Goal: Contribute content: Contribute content

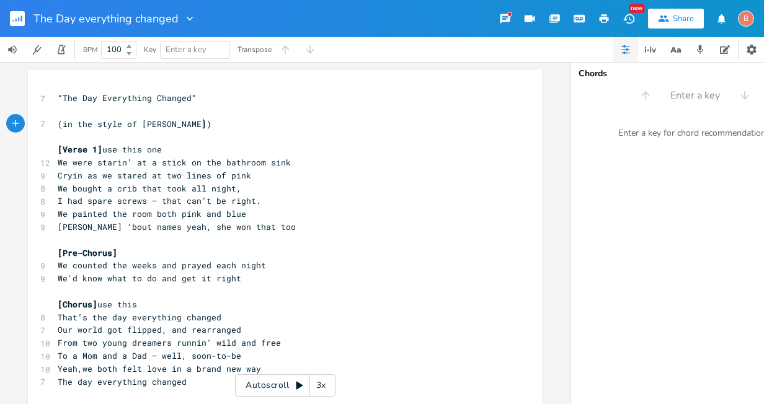
click at [204, 127] on pre "(in the style of [PERSON_NAME])" at bounding box center [279, 124] width 448 height 13
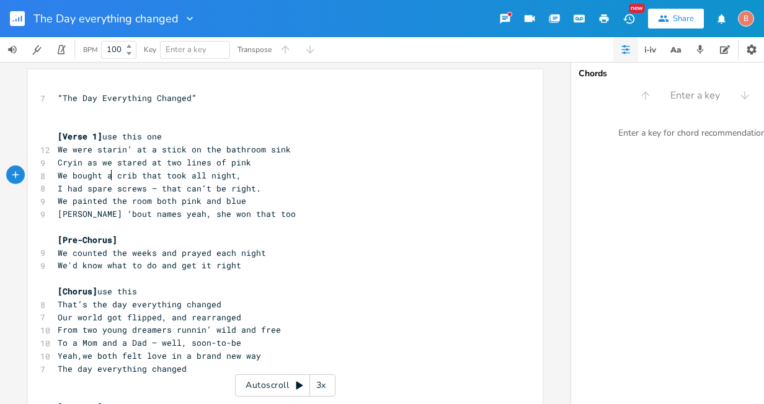
click at [106, 177] on span "We bought a crib that took all night," at bounding box center [150, 175] width 184 height 11
type textarea "put up a new"
click at [152, 188] on span "I had spare screws — that can’t be right." at bounding box center [159, 188] width 203 height 11
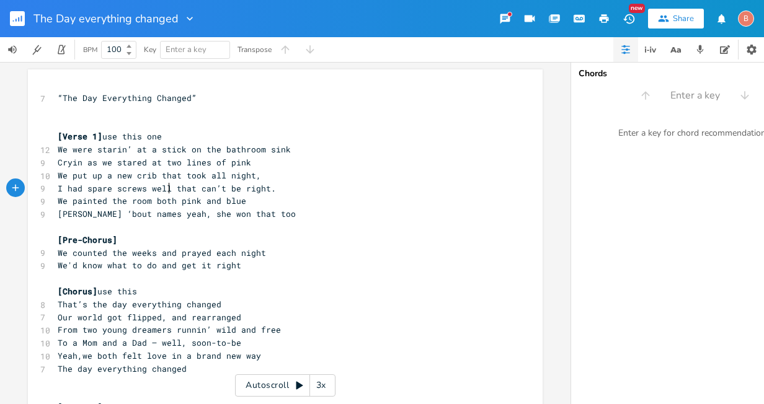
scroll to position [0, 17]
type textarea "well"
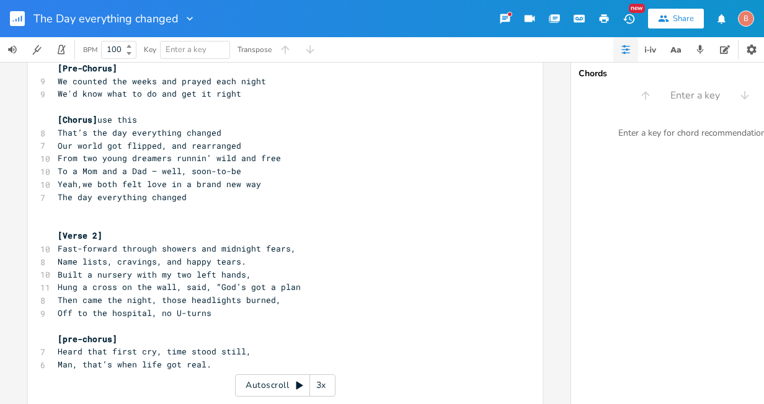
scroll to position [186, 0]
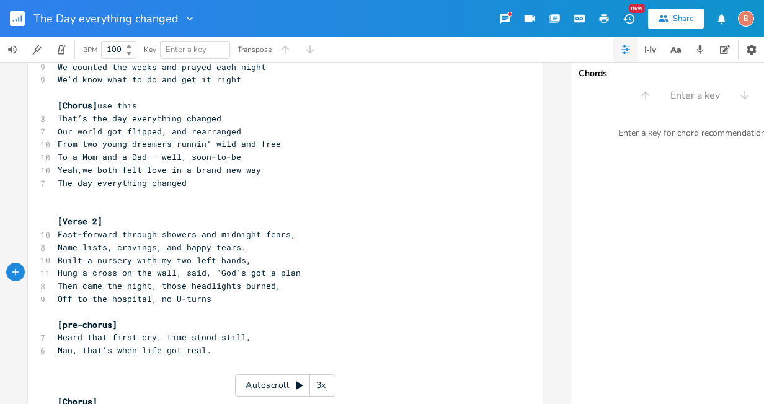
click at [169, 273] on span "Hung a cross on the wall, said, “God’s got a plan" at bounding box center [179, 272] width 243 height 11
type textarea "above the bed"
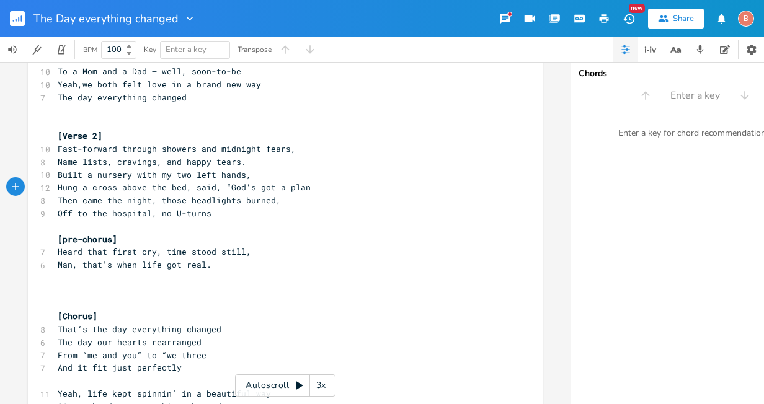
scroll to position [310, 0]
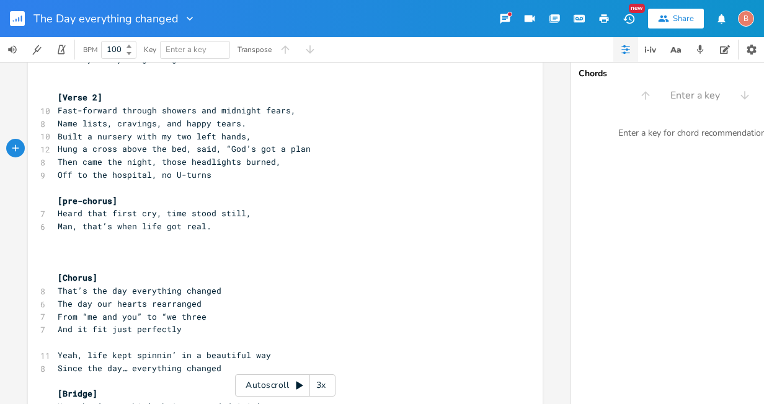
click at [55, 241] on pre "​" at bounding box center [279, 239] width 448 height 13
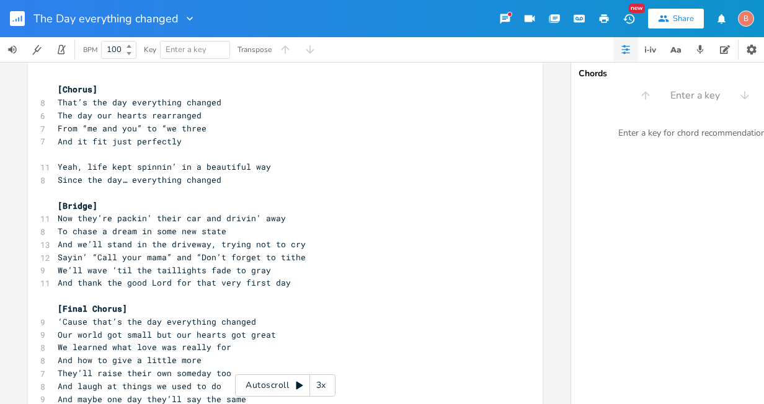
scroll to position [496, 0]
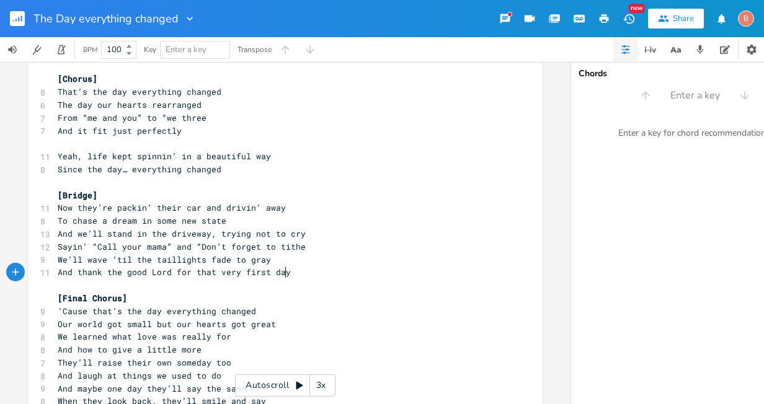
click at [283, 277] on pre "And thank the good Lord for that very first day" at bounding box center [279, 272] width 448 height 13
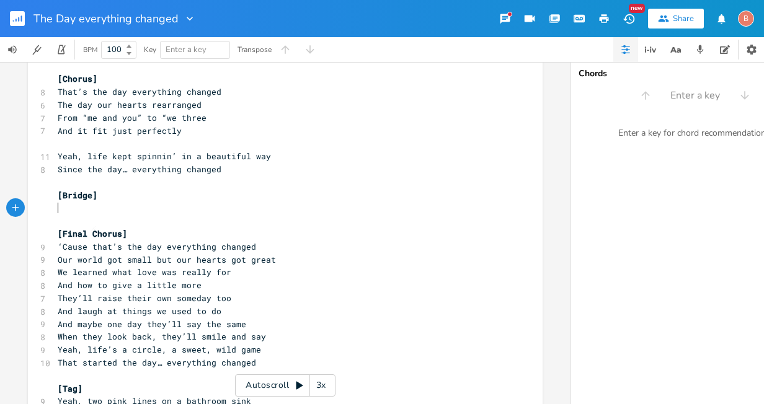
type textarea "​"
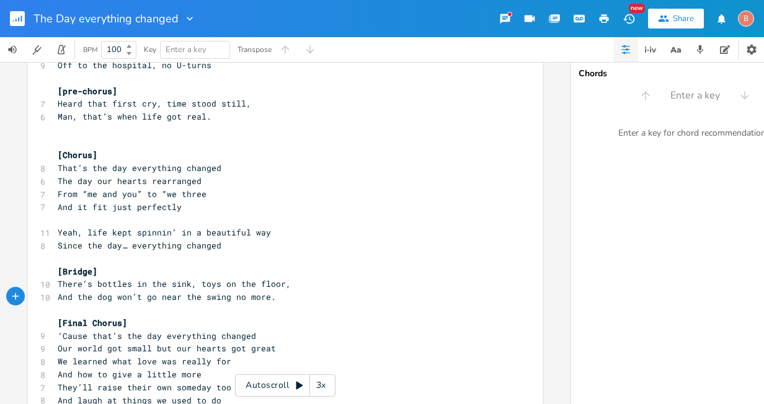
scroll to position [434, 0]
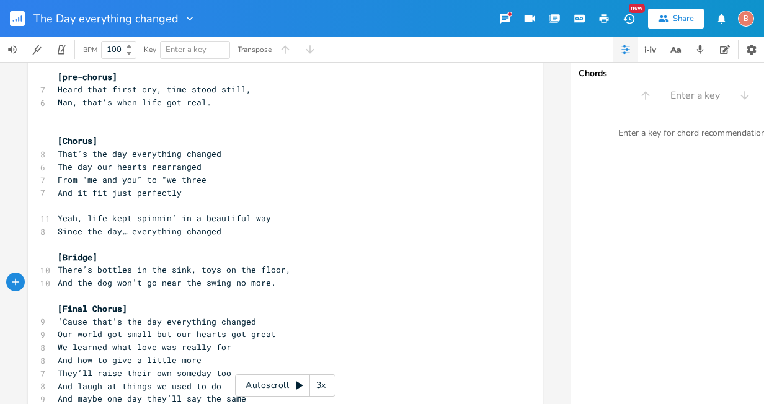
click at [198, 288] on pre "And the dog won’t go near the swing no more." at bounding box center [279, 283] width 448 height 13
type textarea "baby"
click at [56, 291] on pre "​" at bounding box center [279, 296] width 448 height 13
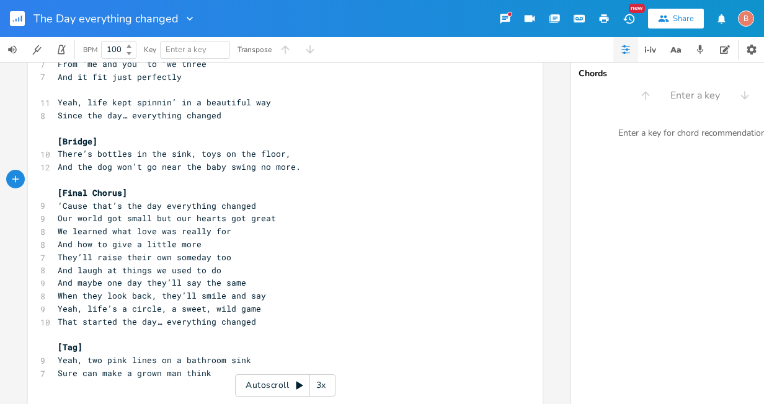
scroll to position [558, 0]
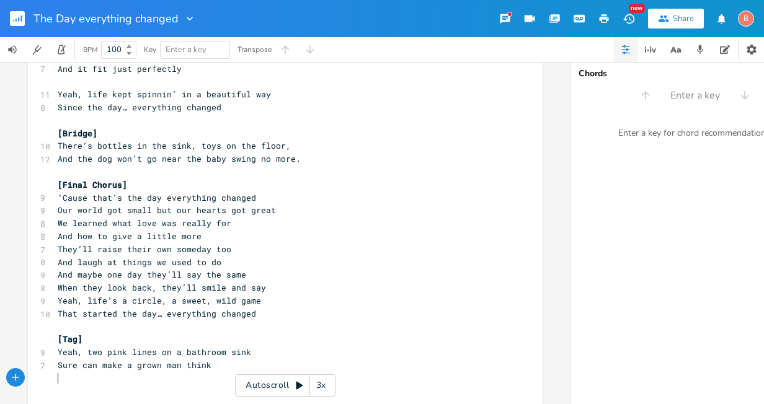
click at [62, 380] on pre "​" at bounding box center [279, 378] width 448 height 13
type textarea "​"
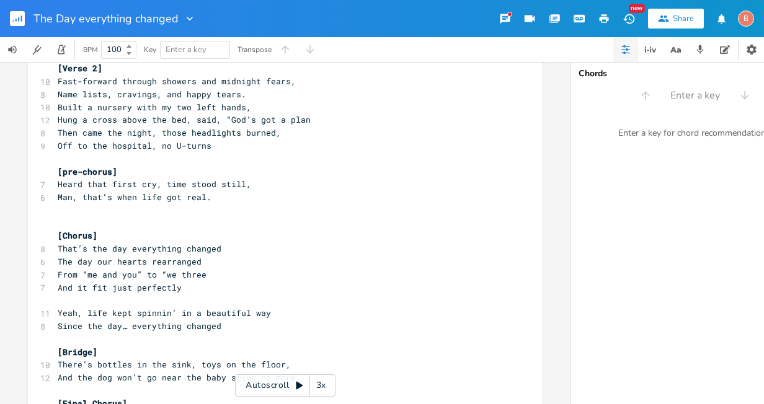
scroll to position [310, 0]
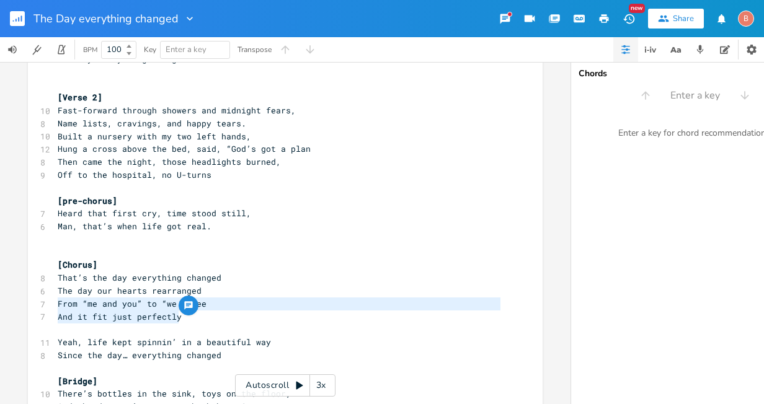
drag, startPoint x: 53, startPoint y: 306, endPoint x: 183, endPoint y: 319, distance: 131.0
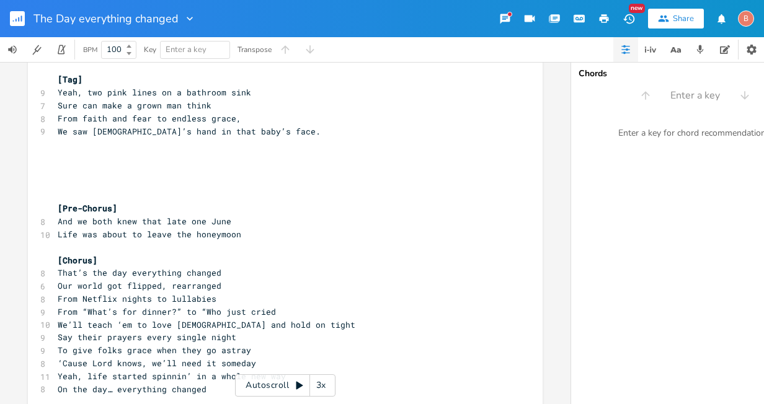
scroll to position [806, 0]
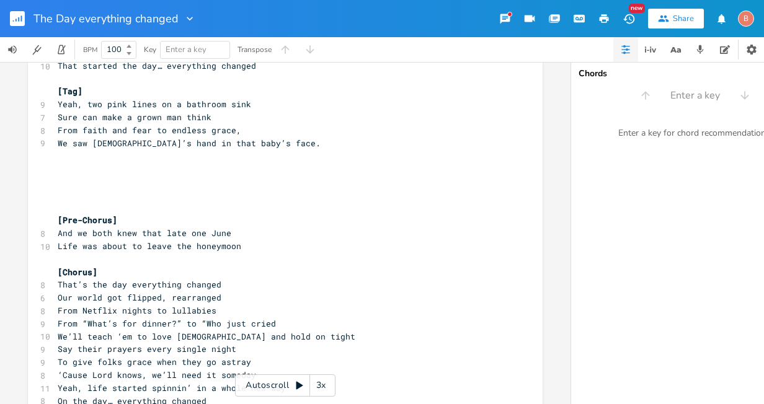
type textarea "From “me and you” to “we three And it fit just perfectly"
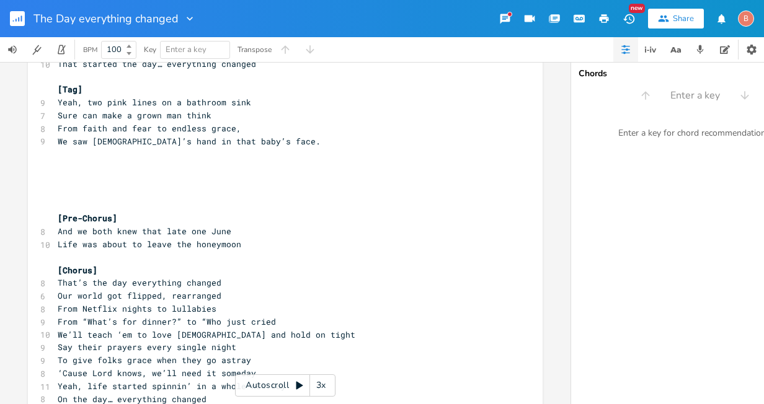
scroll to position [682, 0]
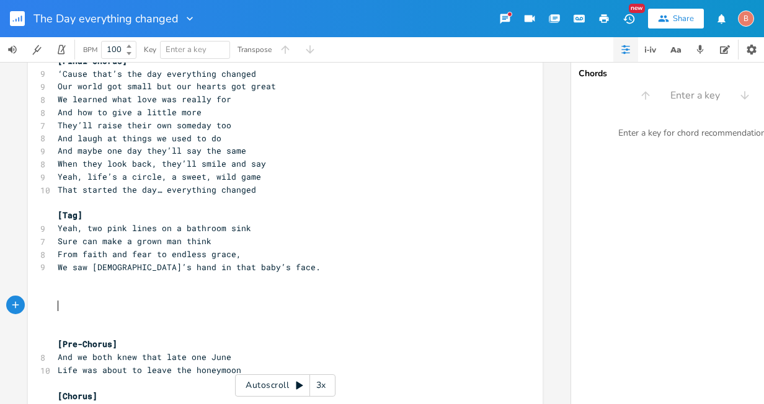
click at [60, 313] on pre "​" at bounding box center [279, 319] width 448 height 13
type textarea "​"
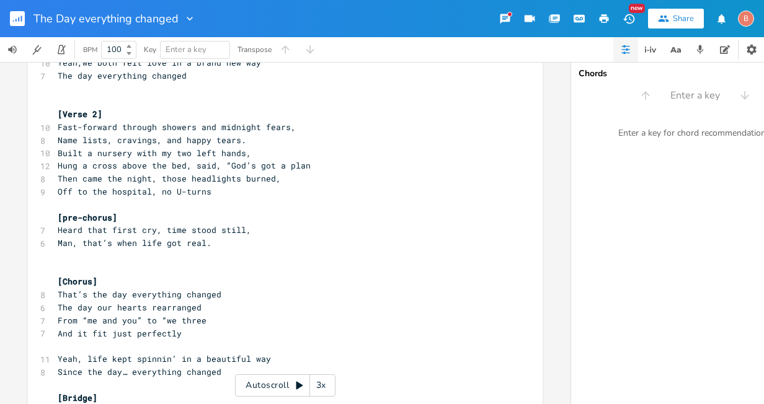
scroll to position [434, 0]
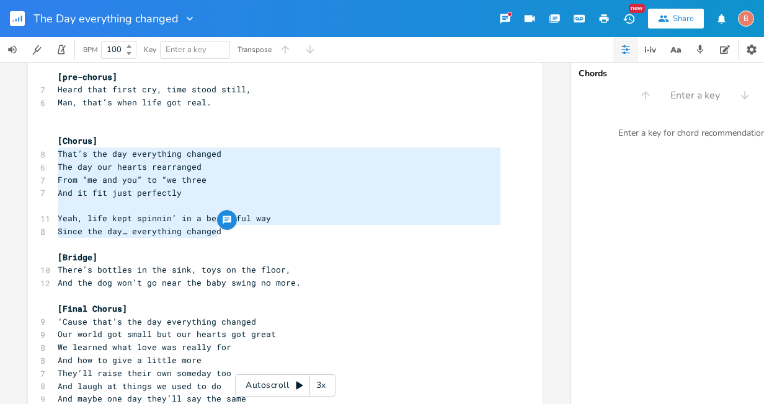
drag, startPoint x: 54, startPoint y: 158, endPoint x: 249, endPoint y: 231, distance: 208.0
type textarea "​"
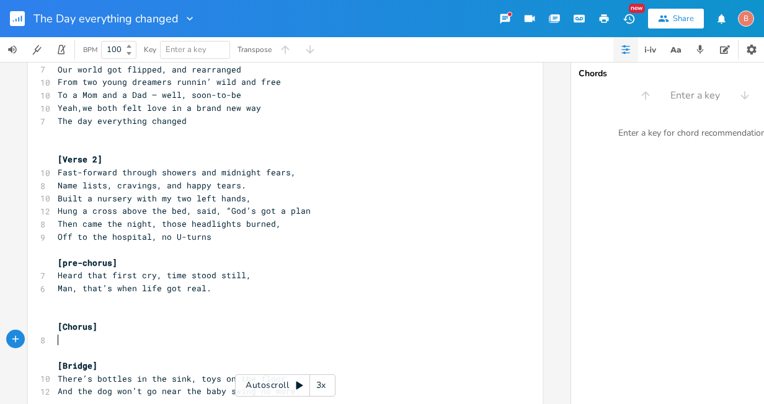
scroll to position [124, 0]
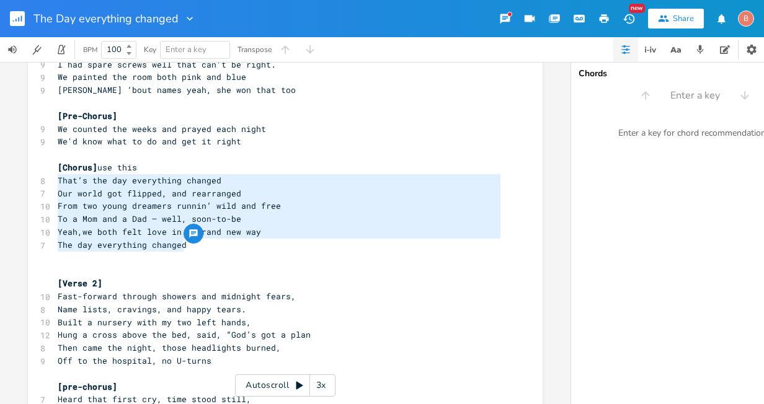
drag, startPoint x: 54, startPoint y: 182, endPoint x: 246, endPoint y: 247, distance: 203.2
type textarea "​That’s the day everything changed Our world got flipped, and rearranged From t…"
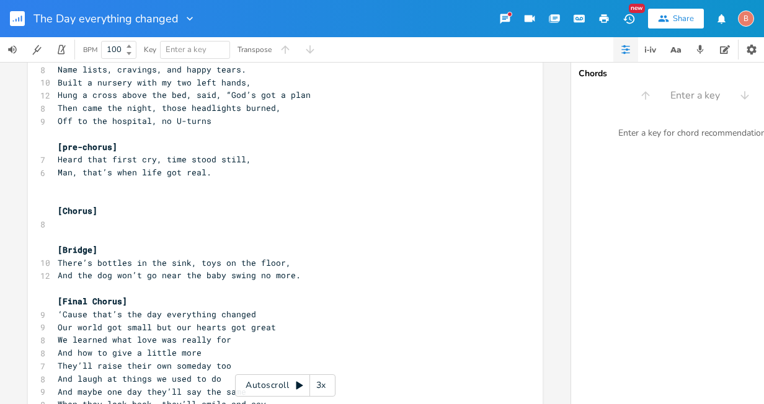
scroll to position [372, 0]
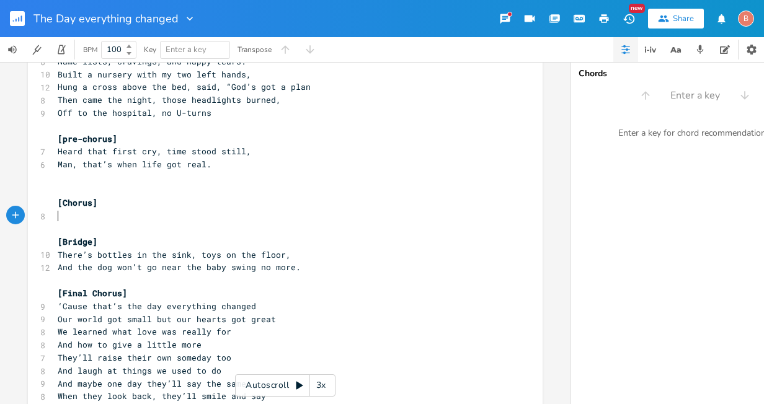
click at [57, 216] on pre "​" at bounding box center [279, 216] width 448 height 13
type textarea "​"
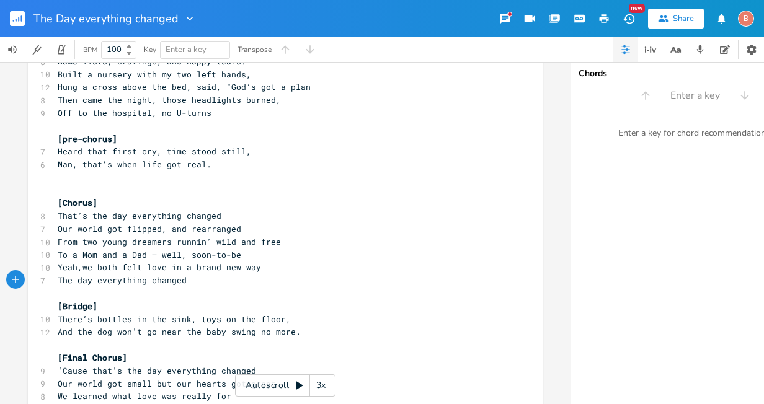
click at [60, 181] on pre "​" at bounding box center [279, 177] width 448 height 13
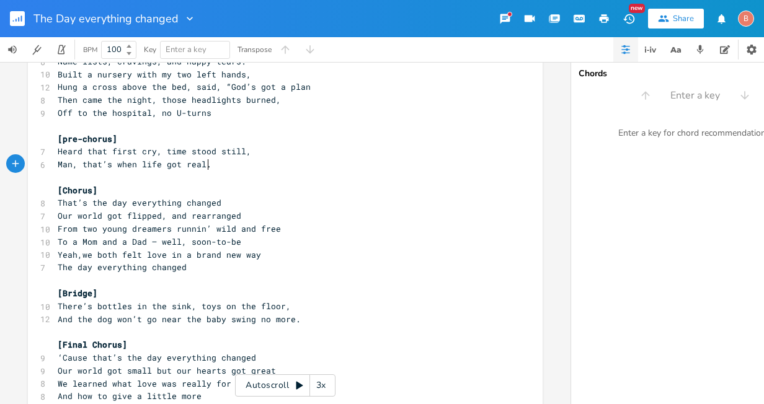
click at [153, 242] on span "To a Mom and a Dad — well, soon-to-be" at bounding box center [150, 241] width 184 height 11
type textarea ","
click at [206, 229] on span "From two young dreamers runnin’ wild and free" at bounding box center [169, 228] width 223 height 11
click at [230, 242] on pre "To a Mom and a Dad, well, soon-to-be" at bounding box center [279, 242] width 448 height 13
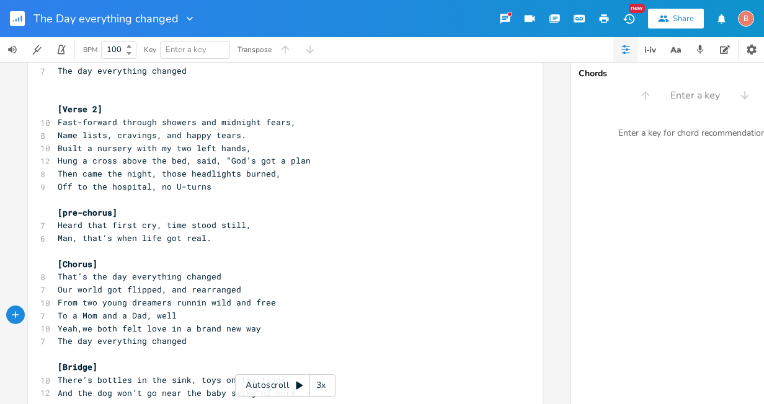
scroll to position [310, 0]
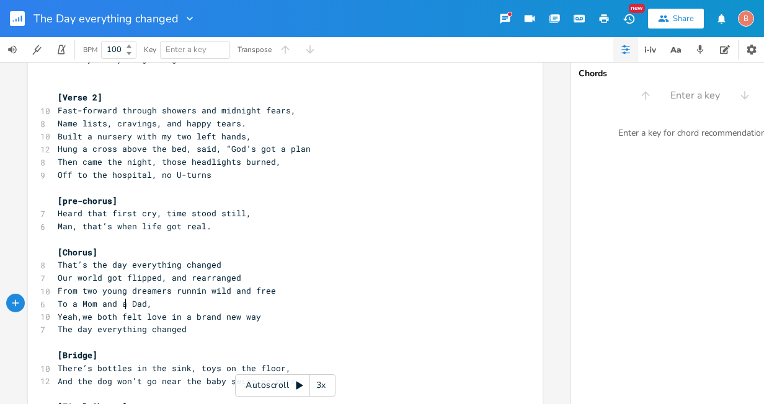
click at [123, 302] on span "To a Mom and a Dad," at bounding box center [105, 303] width 94 height 11
click at [142, 303] on pre "To a Mom and Dad," at bounding box center [279, 304] width 448 height 13
type textarea "we were meant to be"
click at [156, 281] on span "Our world got flipped, and rearranged" at bounding box center [150, 277] width 184 height 11
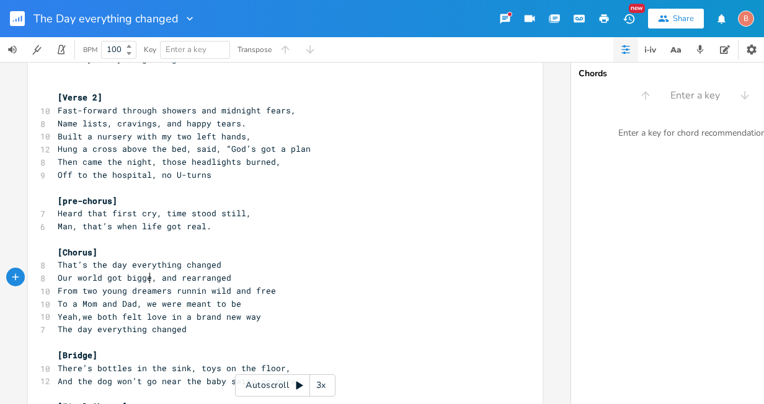
type textarea "bigger"
click at [179, 278] on span "Our world got bigger, and rearranged" at bounding box center [147, 277] width 179 height 11
type textarea "life"
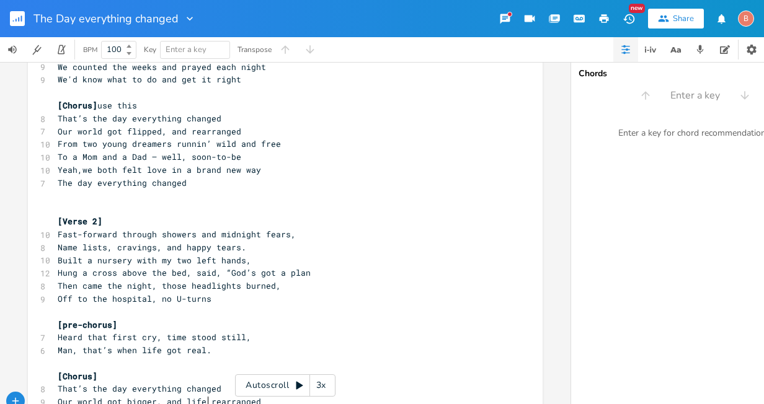
scroll to position [124, 0]
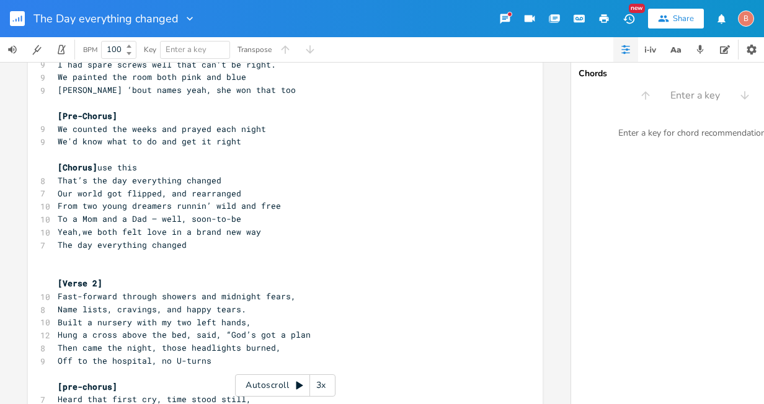
click at [157, 193] on span "Our world got flipped, and rearranged" at bounding box center [150, 193] width 184 height 11
type textarea "bigger"
click at [177, 195] on span "Our world got bigger, and rearranged" at bounding box center [147, 193] width 179 height 11
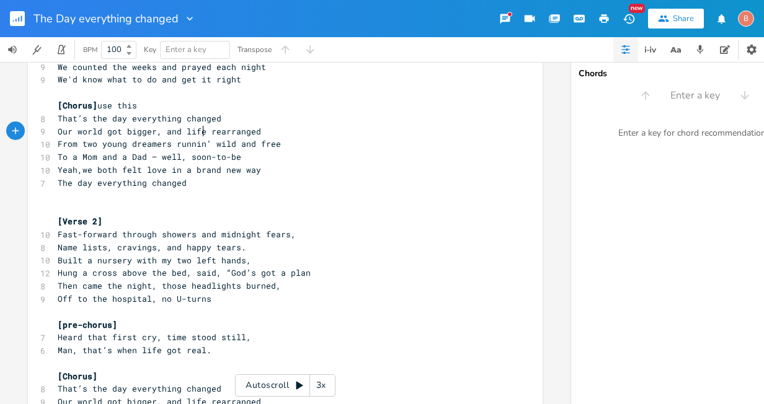
scroll to position [310, 0]
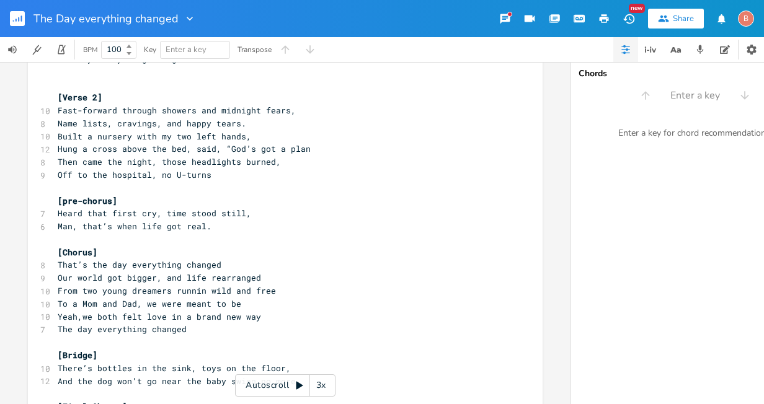
type textarea "life"
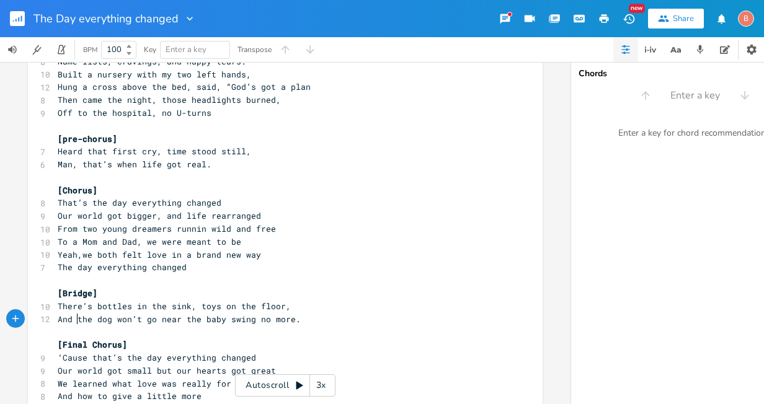
click at [72, 318] on span "And the dog won’t go near the baby swing no more." at bounding box center [179, 319] width 243 height 11
click at [55, 332] on pre "​" at bounding box center [279, 332] width 448 height 13
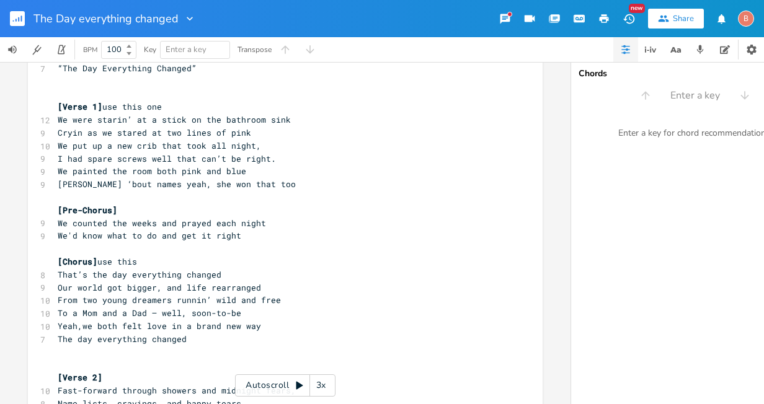
scroll to position [0, 0]
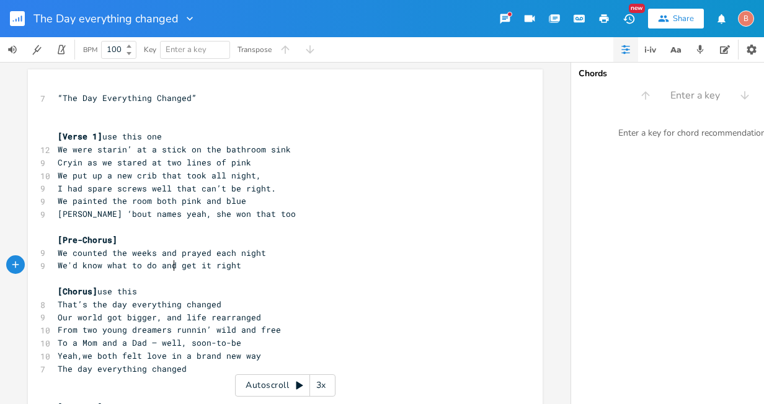
click at [169, 266] on span "We'd know what to do and get it right" at bounding box center [150, 265] width 184 height 11
type textarea "we'd"
click at [299, 305] on pre "That’s the day everything changed" at bounding box center [279, 304] width 448 height 13
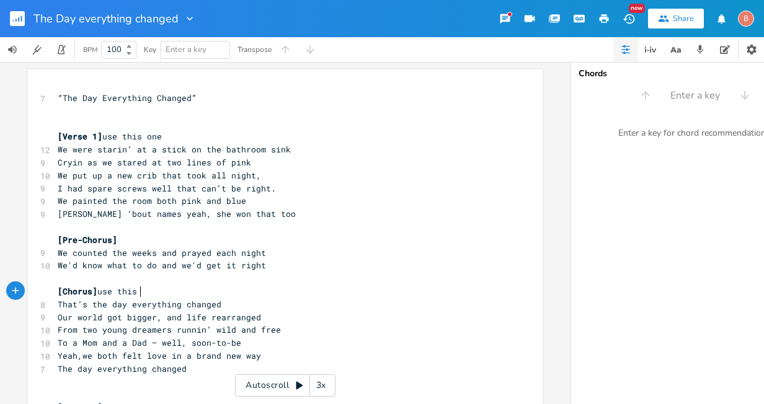
click at [139, 293] on pre "[Chorus] use this" at bounding box center [279, 291] width 448 height 13
click at [251, 175] on span "We put up a new crib that took all night," at bounding box center [159, 175] width 203 height 11
click at [269, 190] on pre "I had spare screws well that can’t be right." at bounding box center [279, 188] width 448 height 13
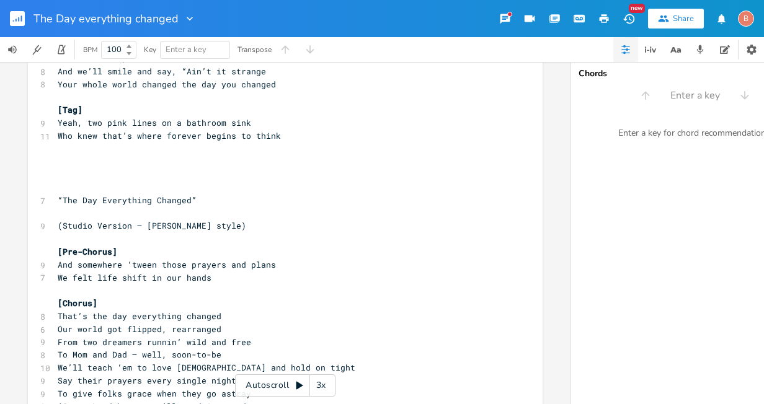
scroll to position [1612, 0]
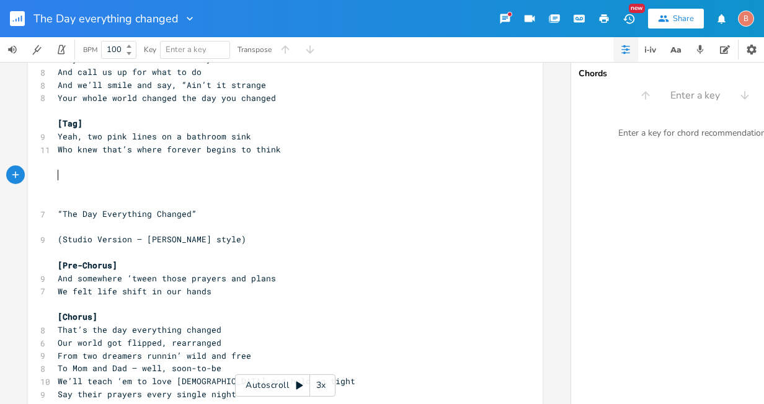
click at [63, 172] on pre "​" at bounding box center [279, 175] width 448 height 13
type textarea "​"
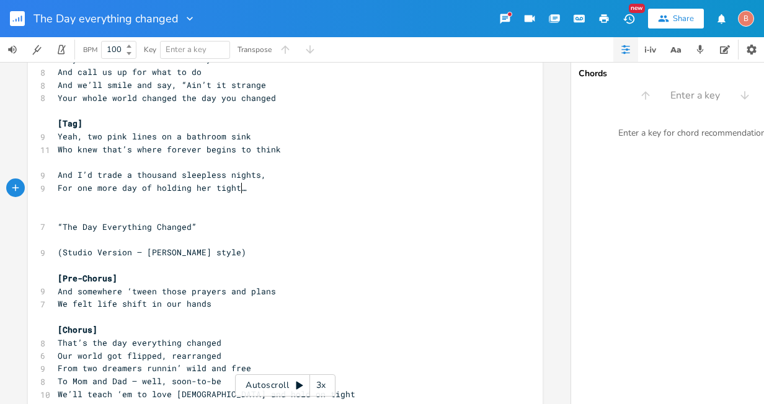
scroll to position [1737, 0]
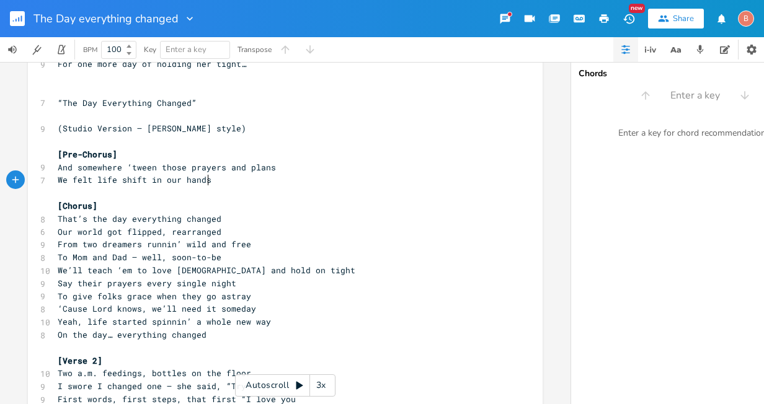
click at [210, 181] on pre "We felt life shift in our hands" at bounding box center [279, 180] width 448 height 13
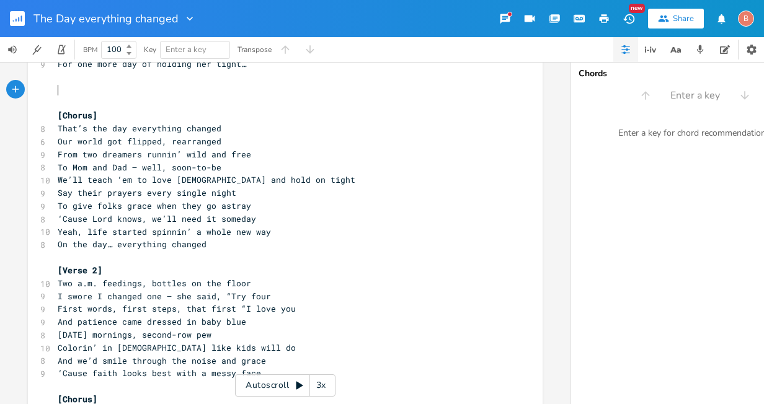
click at [216, 171] on pre "To Mom and Dad — well, soon-to-be" at bounding box center [279, 167] width 448 height 13
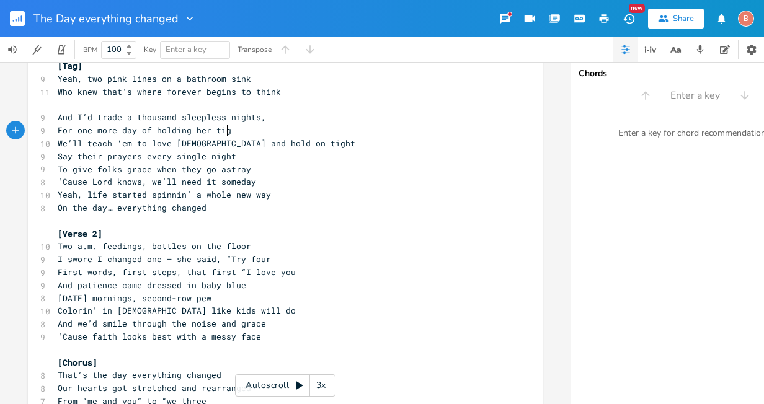
scroll to position [1612, 0]
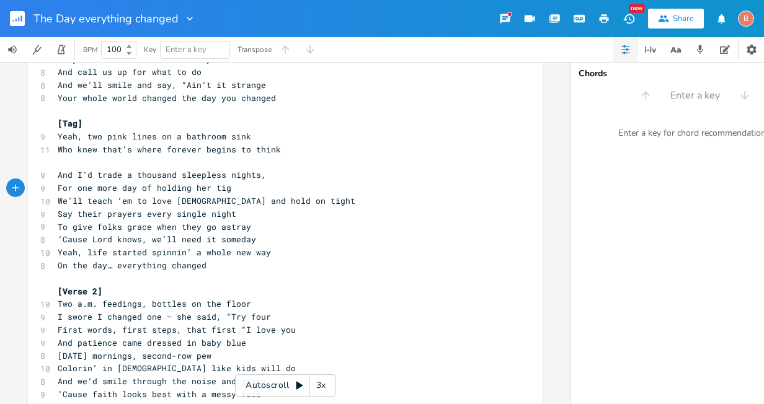
type textarea "t"
type textarea "ht"
click at [203, 190] on span "For one more day of holding her tight" at bounding box center [150, 187] width 184 height 11
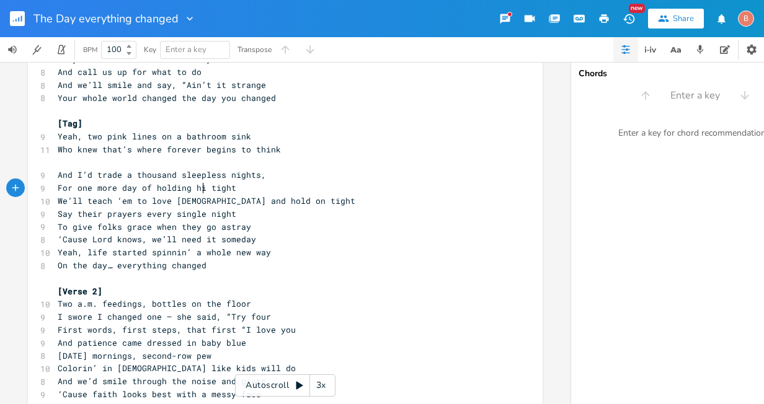
type textarea "im"
click at [275, 206] on pre "We’ll teach ‘em to love [DEMOGRAPHIC_DATA] and hold on tight" at bounding box center [279, 201] width 448 height 13
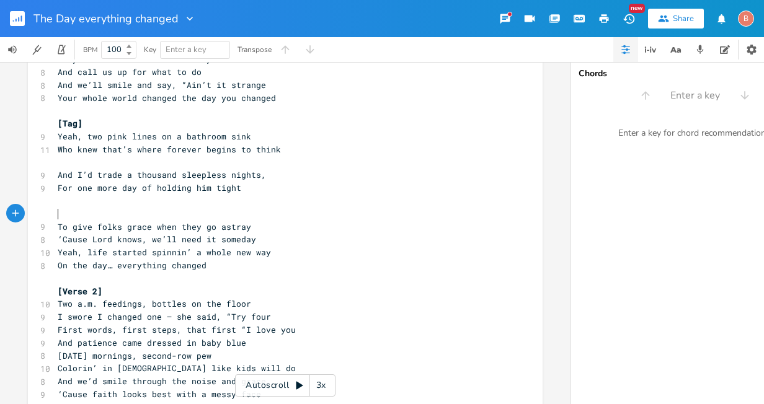
click at [251, 242] on pre "‘Cause Lord knows, we’ll need it someday" at bounding box center [279, 239] width 448 height 13
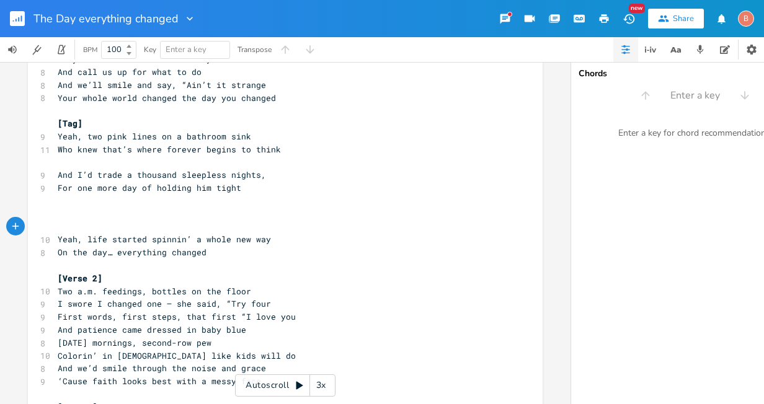
click at [216, 259] on pre "​" at bounding box center [279, 265] width 448 height 13
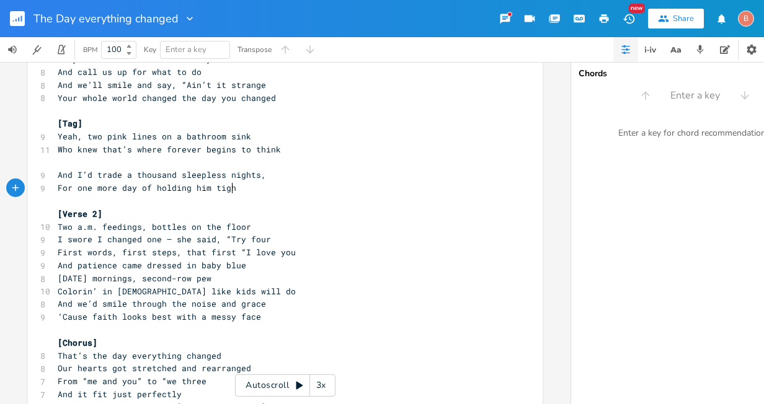
type textarea "tight"
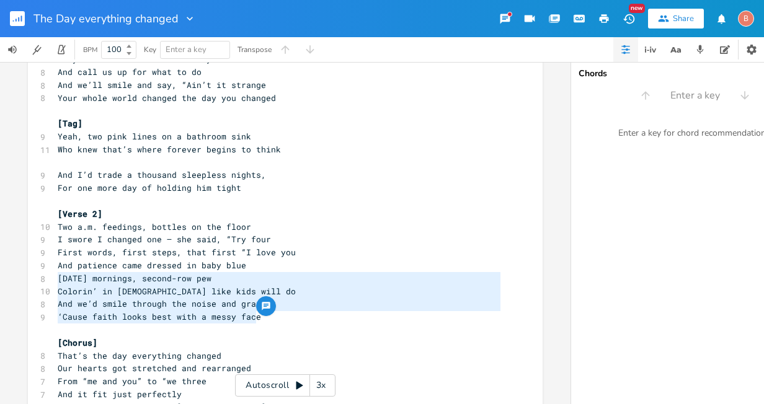
type textarea "[DATE] mornings, second-row pew Colorin’ in [DEMOGRAPHIC_DATA] like kids will d…"
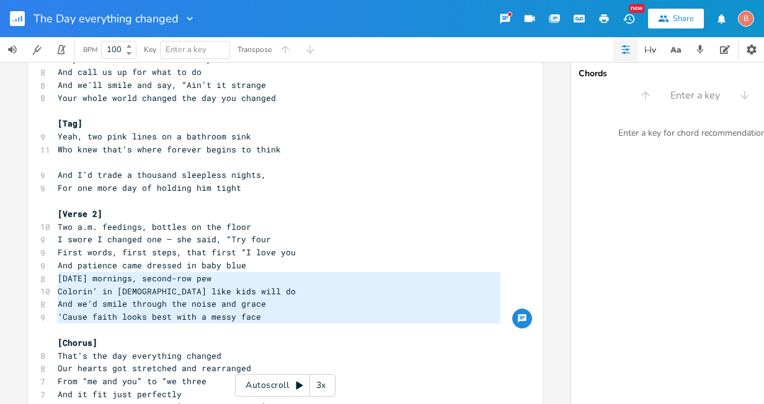
drag, startPoint x: 51, startPoint y: 279, endPoint x: 285, endPoint y: 326, distance: 237.8
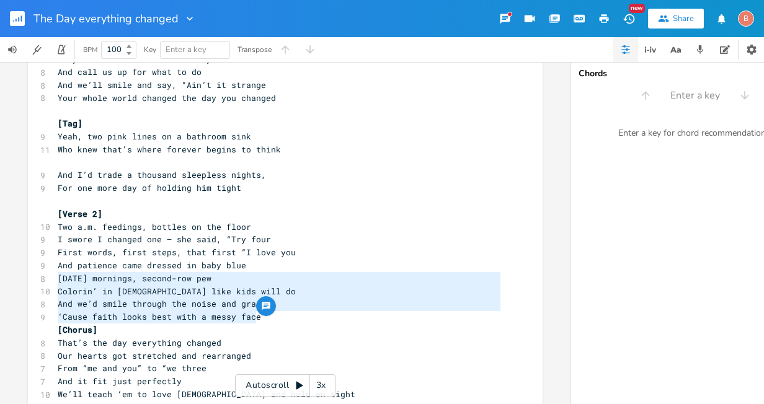
drag, startPoint x: 53, startPoint y: 277, endPoint x: 262, endPoint y: 318, distance: 212.4
type textarea "​"
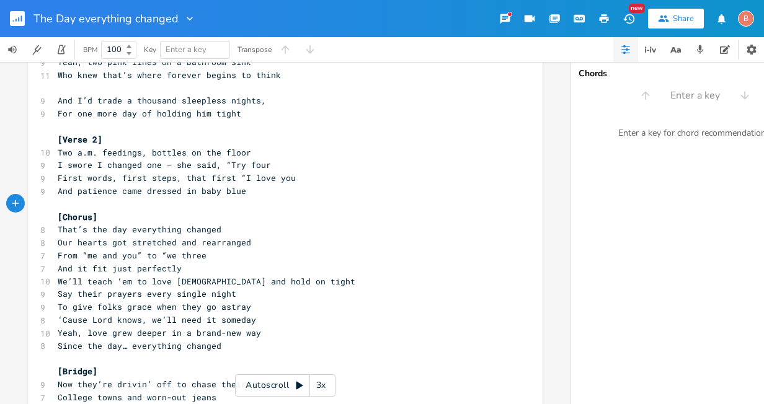
scroll to position [1737, 0]
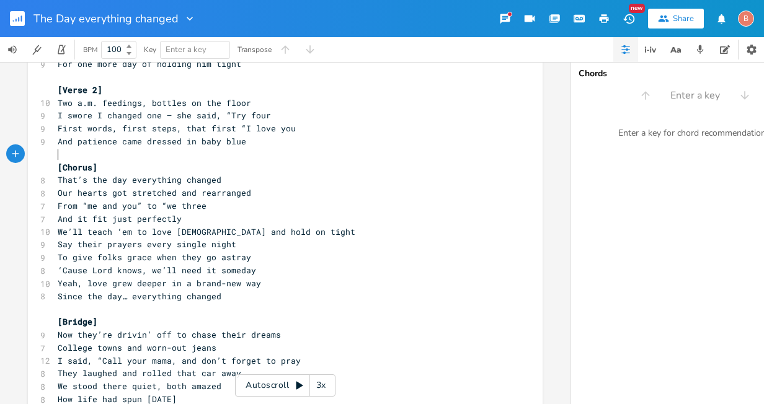
click at [246, 270] on span "‘Cause Lord knows, we’ll need it someday" at bounding box center [157, 270] width 198 height 11
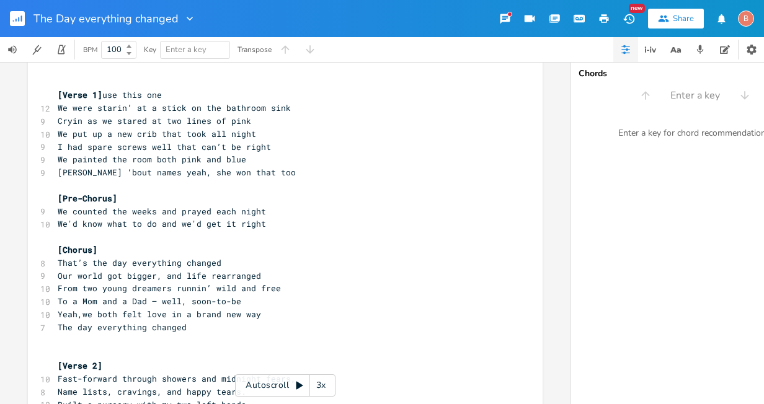
scroll to position [62, 0]
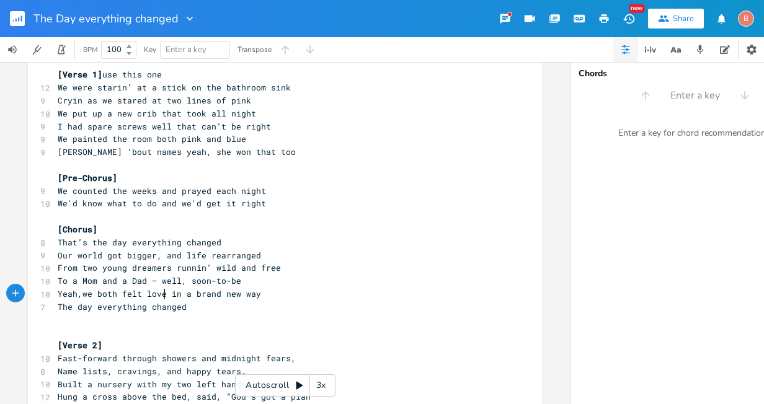
click at [161, 295] on span "Yeah,we both felt love in a brand new way" at bounding box center [159, 293] width 203 height 11
type textarea "love grew deeper"
click at [161, 293] on span "Yeah,love grew deeper in a brand new way" at bounding box center [157, 293] width 198 height 11
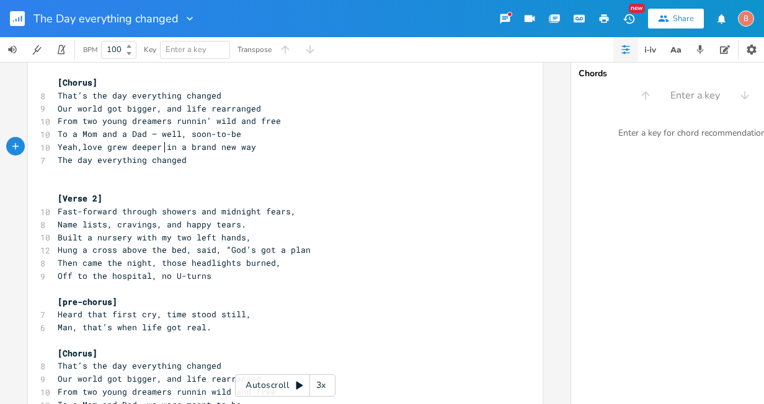
scroll to position [310, 0]
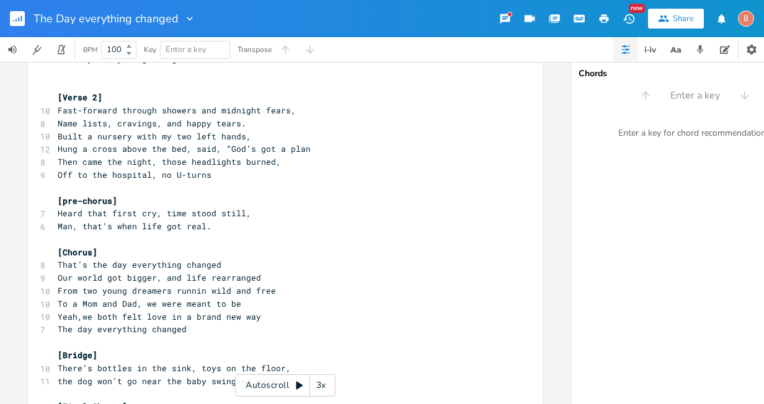
click at [159, 316] on span "Yeah,we both felt love in a brand new way" at bounding box center [159, 316] width 203 height 11
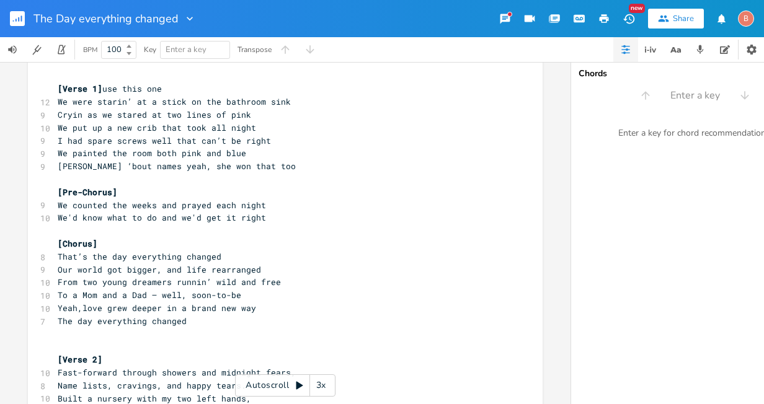
scroll to position [62, 0]
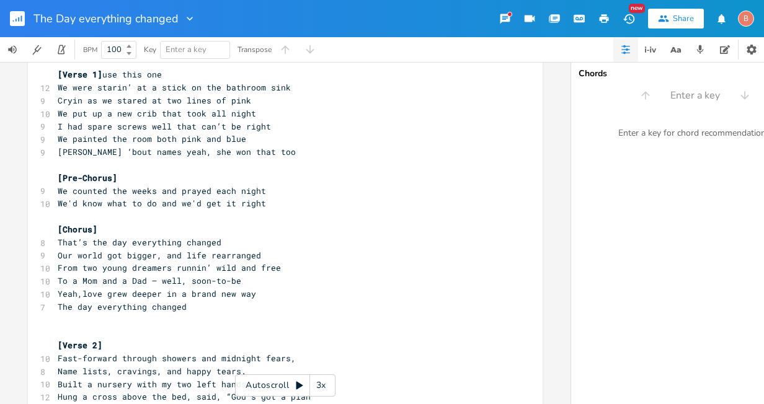
type textarea "love grew deeper"
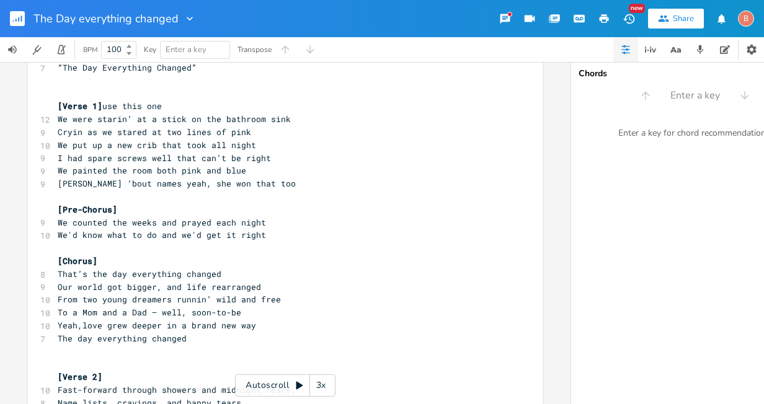
scroll to position [19, 0]
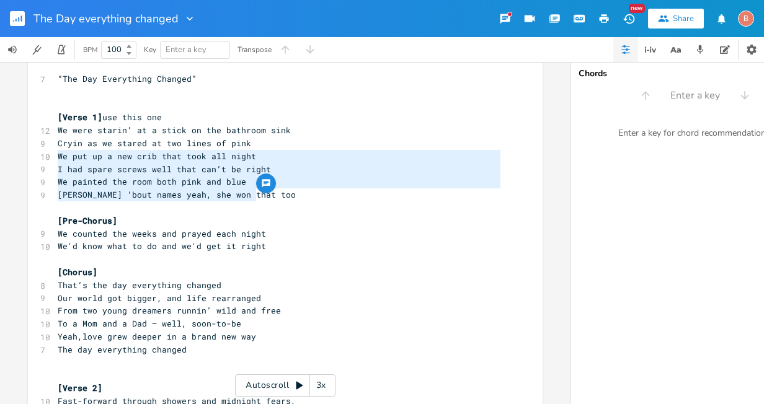
drag, startPoint x: 53, startPoint y: 158, endPoint x: 251, endPoint y: 197, distance: 201.7
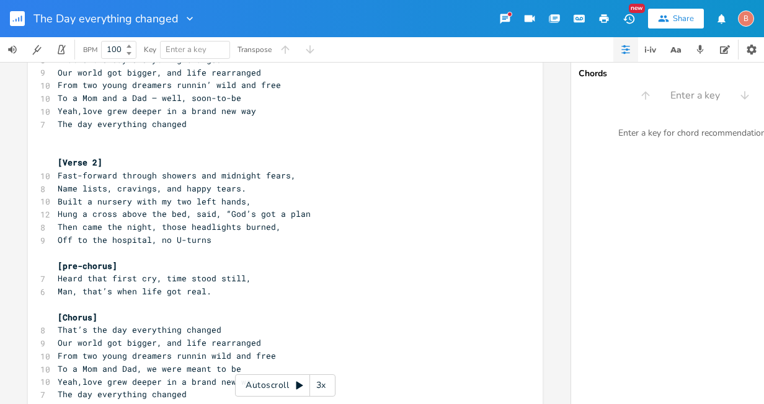
scroll to position [267, 0]
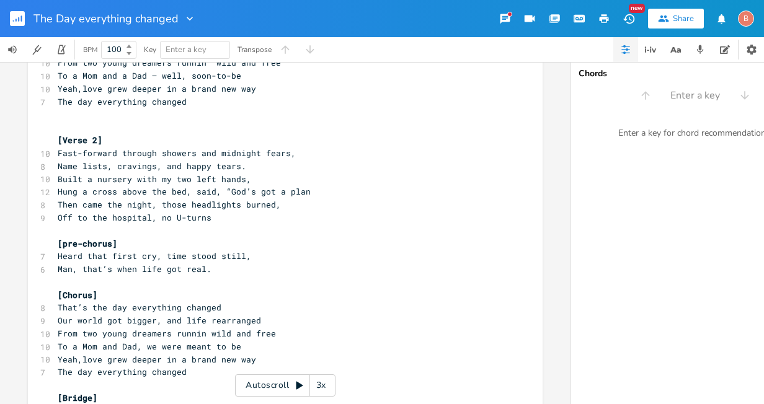
type textarea "We put up a new crib that took all night I had spare screws well that can’t be …"
click at [287, 155] on pre "Fast-forward through showers and midnight fears," at bounding box center [279, 153] width 448 height 13
drag, startPoint x: 235, startPoint y: 165, endPoint x: 243, endPoint y: 164, distance: 8.2
click at [238, 165] on span "Name lists, cravings, and happy tears." at bounding box center [152, 166] width 189 height 11
type textarea "."
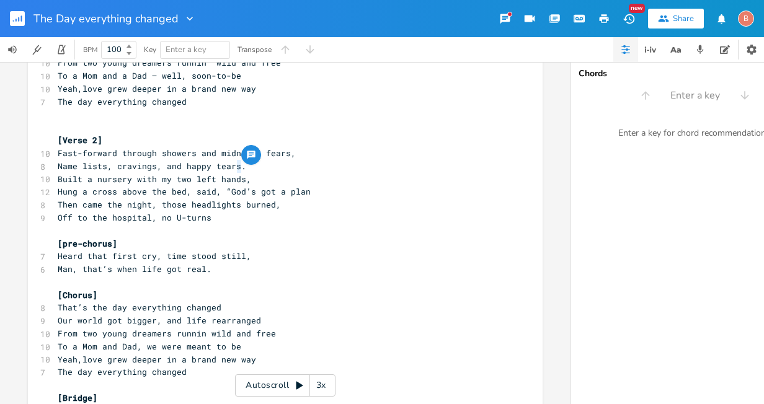
click at [242, 166] on pre "Name lists, cravings, and happy tears." at bounding box center [279, 166] width 448 height 13
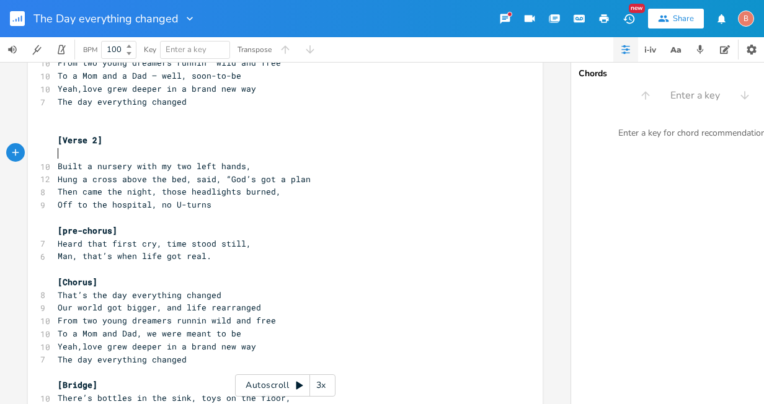
type textarea "​"
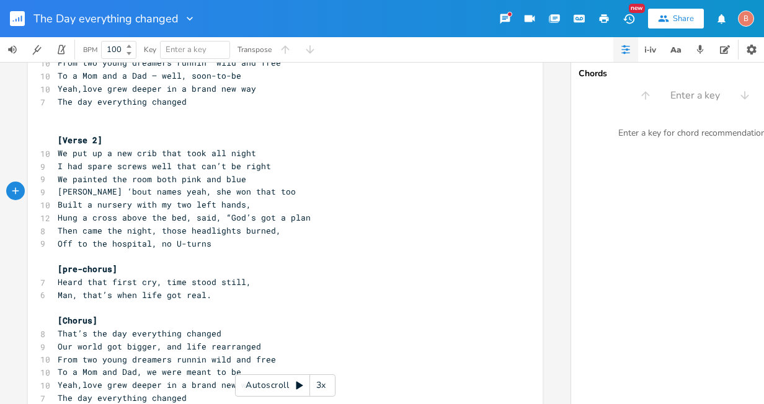
click at [265, 166] on pre "I had spare screws well that can’t be right" at bounding box center [279, 166] width 448 height 13
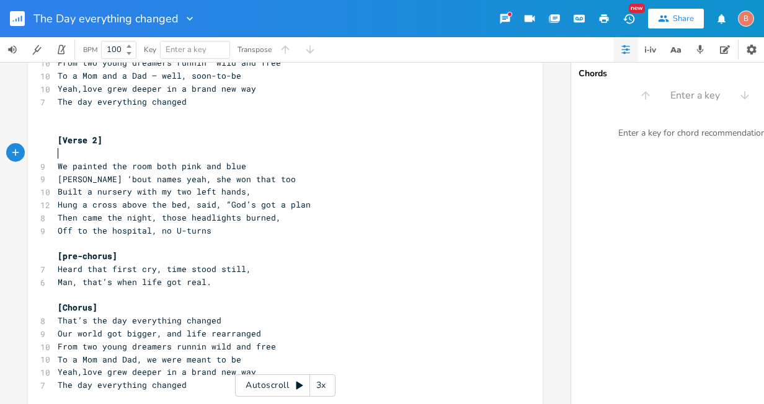
click at [125, 169] on span "We painted the room both pink and blue" at bounding box center [152, 166] width 189 height 11
type textarea "a"
click at [84, 192] on span "Built a nursery with my two left hands," at bounding box center [154, 191] width 193 height 11
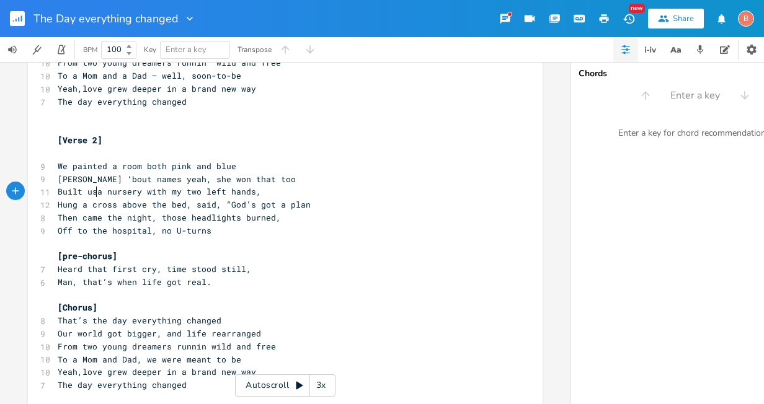
type textarea "us"
click at [60, 117] on pre "​" at bounding box center [279, 115] width 448 height 13
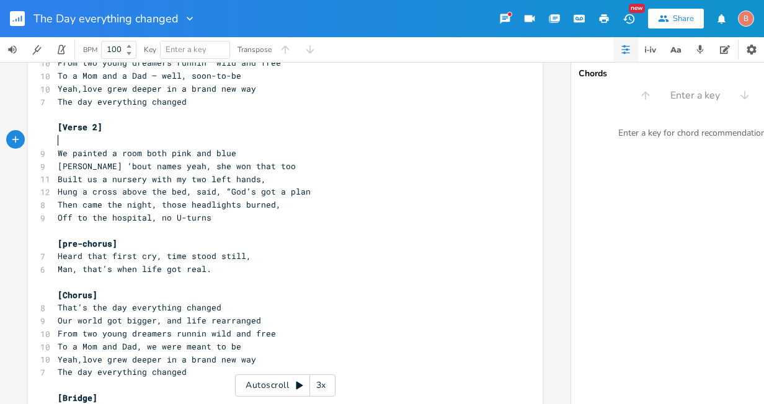
click at [55, 139] on pre "​" at bounding box center [279, 140] width 448 height 13
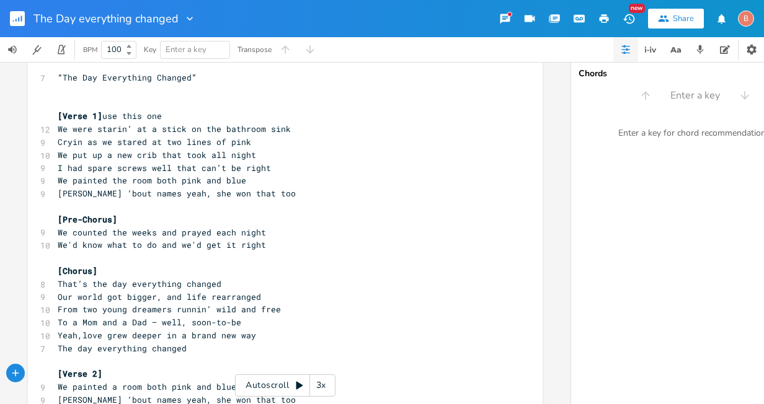
scroll to position [19, 0]
click at [256, 193] on pre "[PERSON_NAME] ‘bout names yeah, she won that too" at bounding box center [279, 195] width 448 height 13
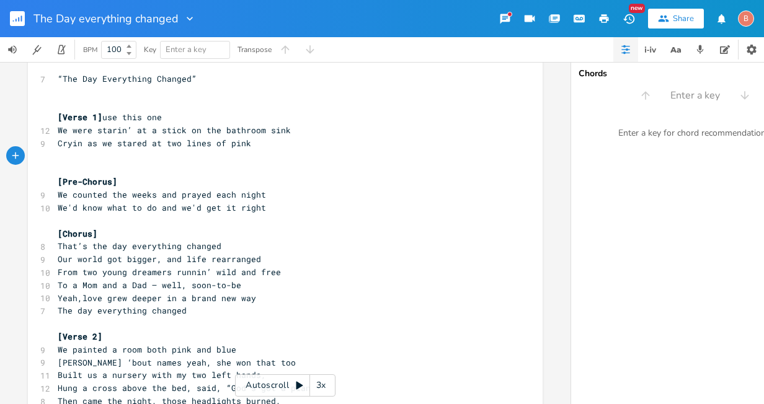
type textarea "​"
paste textarea
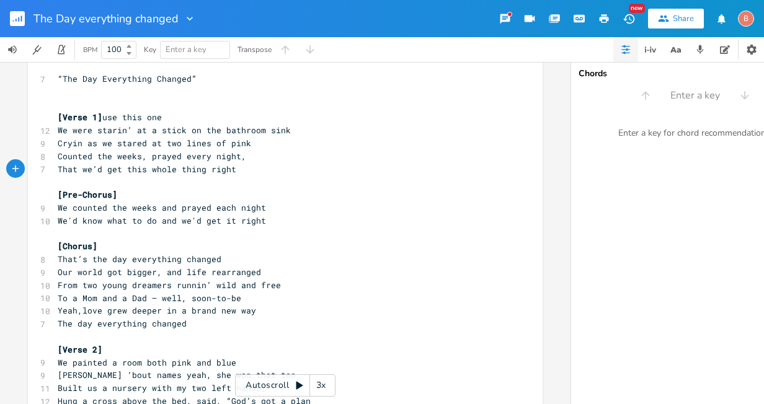
click at [58, 158] on span "Counted the weeks, prayed every night," at bounding box center [152, 156] width 189 height 11
type textarea "Started"
click at [128, 160] on span "Started Counted the weeks, prayed every night," at bounding box center [172, 156] width 228 height 11
type textarea "ing"
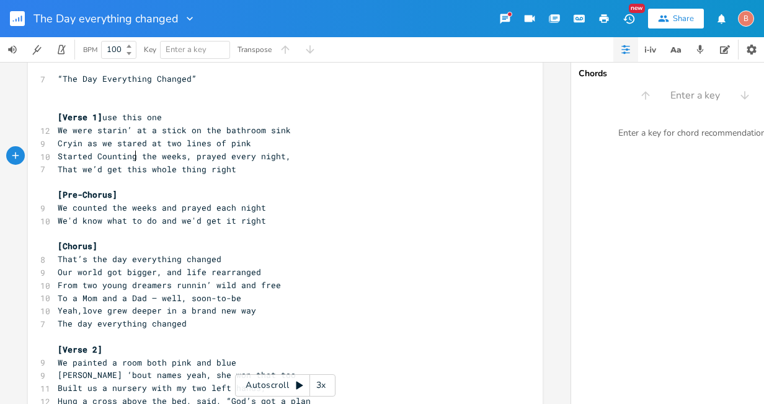
scroll to position [0, 11]
click at [247, 156] on span "Started Counting the weeks, prayed every night," at bounding box center [174, 156] width 233 height 11
type textarea "ach"
click at [273, 159] on span "Started Counting the weeks, prayed each night," at bounding box center [172, 156] width 228 height 11
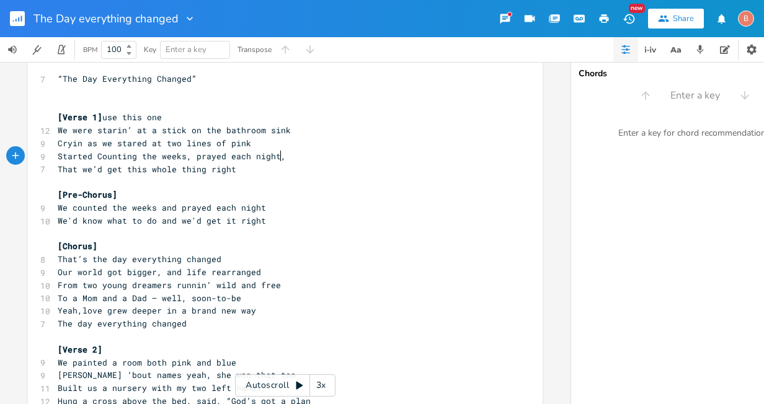
click at [286, 158] on pre "Started Counting the weeks, prayed each night," at bounding box center [279, 156] width 448 height 13
click at [116, 171] on span "That we’d get this whole thing right" at bounding box center [147, 169] width 179 height 11
type textarea "things will be ok and we'll"
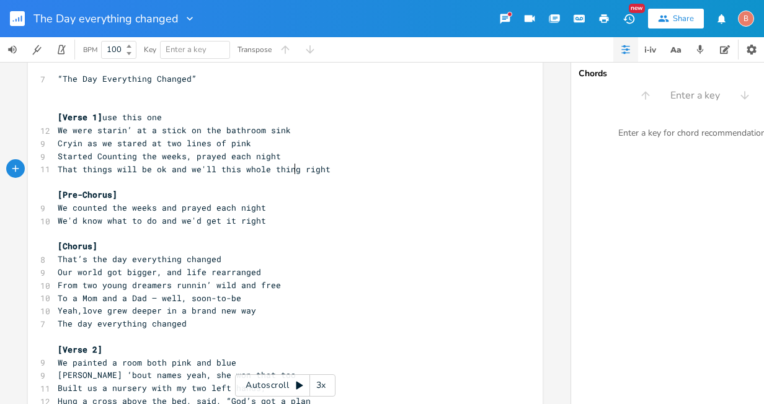
click at [291, 172] on span "That things will be ok and we'll this whole thing right" at bounding box center [194, 169] width 273 height 11
type textarea "b"
type textarea "get this"
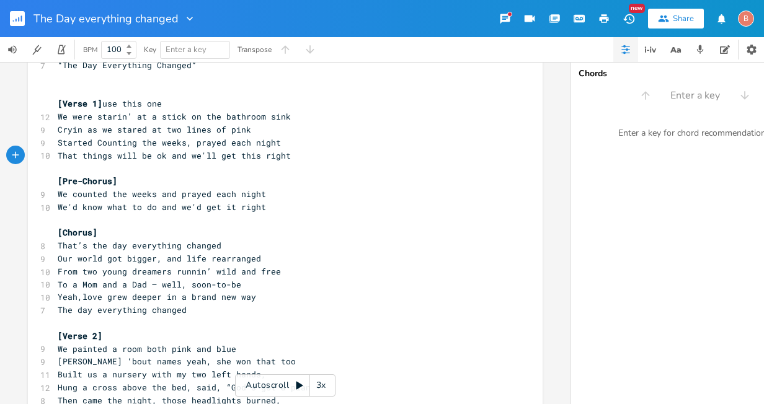
scroll to position [19, 0]
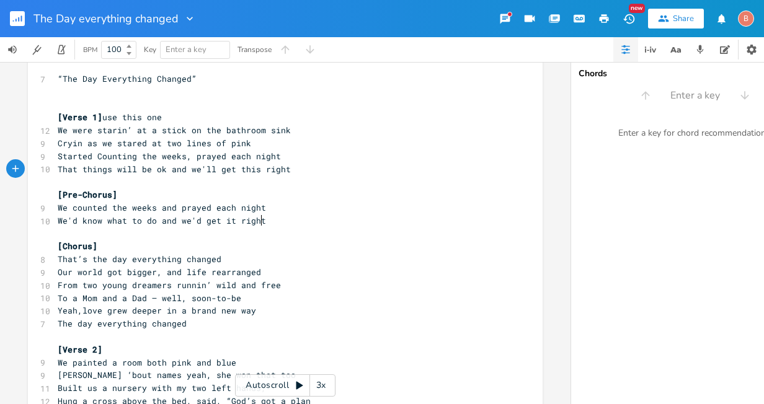
click at [260, 221] on pre "We'd know what to do and we'd get it right" at bounding box center [279, 221] width 448 height 13
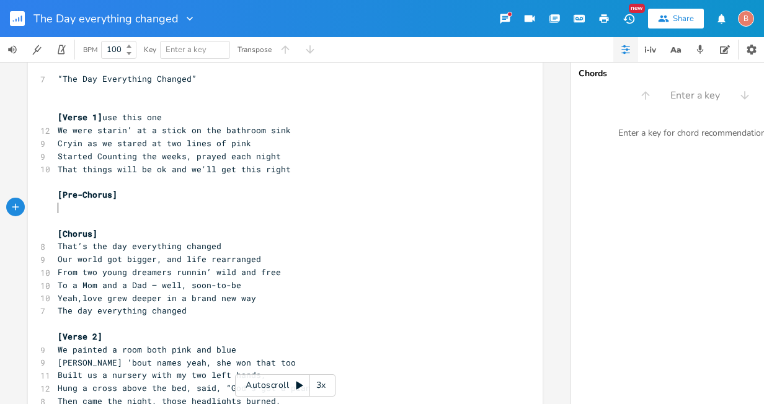
click at [56, 177] on pre "​" at bounding box center [279, 182] width 448 height 13
type textarea "​"
paste textarea
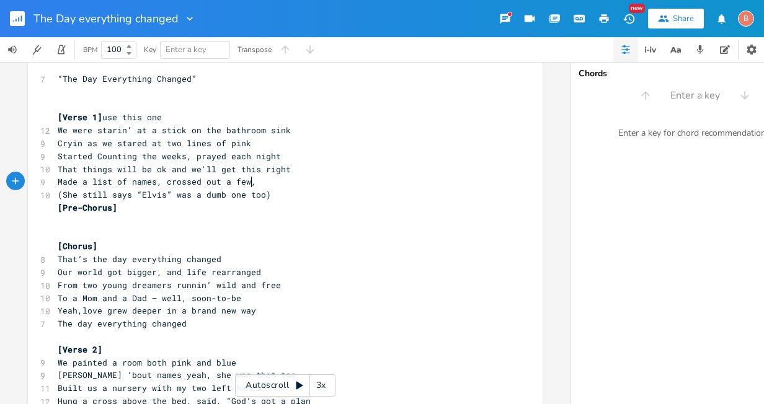
click at [249, 182] on pre "Made a list of names, crossed out a few," at bounding box center [279, 182] width 448 height 13
click at [58, 193] on span "(She still says “Elvis” was a dumb one too)" at bounding box center [164, 194] width 213 height 11
click at [258, 197] on pre "She still says “[PERSON_NAME]” was a dumb one too)" at bounding box center [279, 195] width 448 height 13
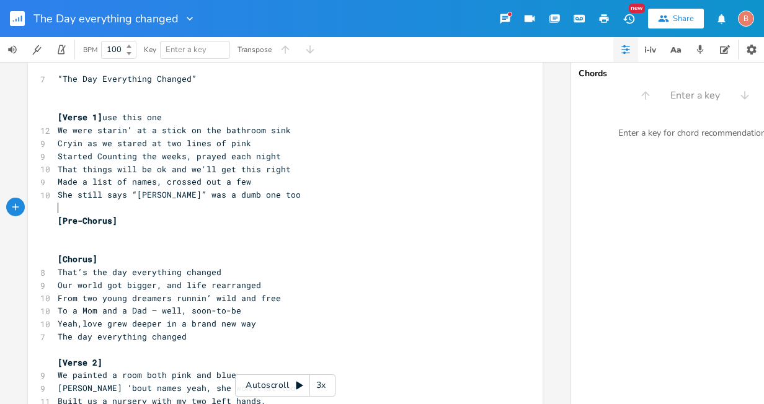
click at [55, 235] on pre "​" at bounding box center [279, 234] width 448 height 13
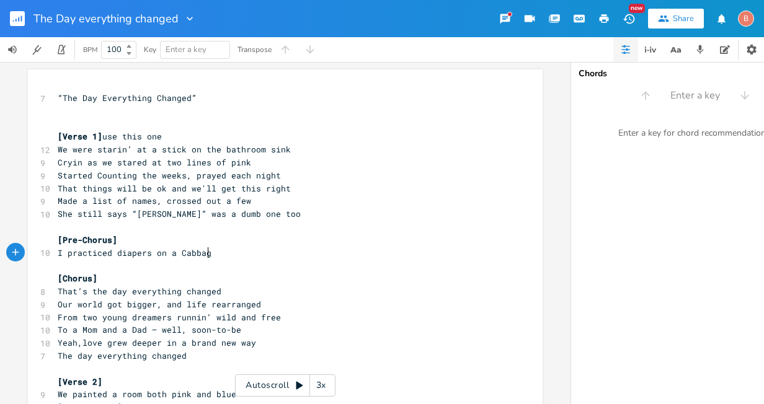
scroll to position [0, 120]
type textarea "I practiced diapers on a Cabbage Patch doll"
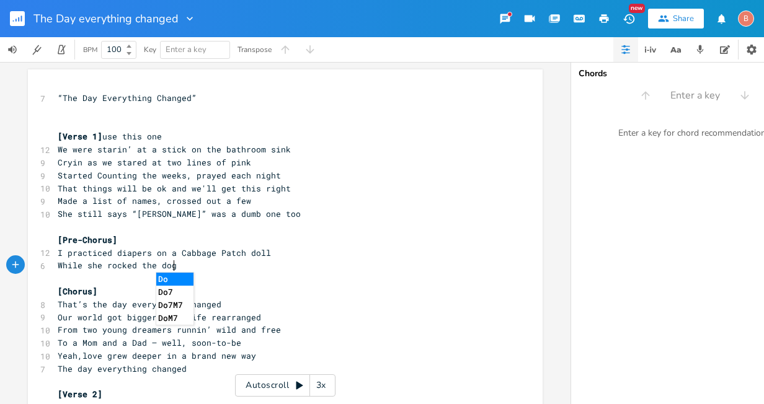
scroll to position [0, 94]
type textarea "While she rocked the dog,"
click at [55, 265] on pre "While she rocked the dog" at bounding box center [279, 265] width 448 height 13
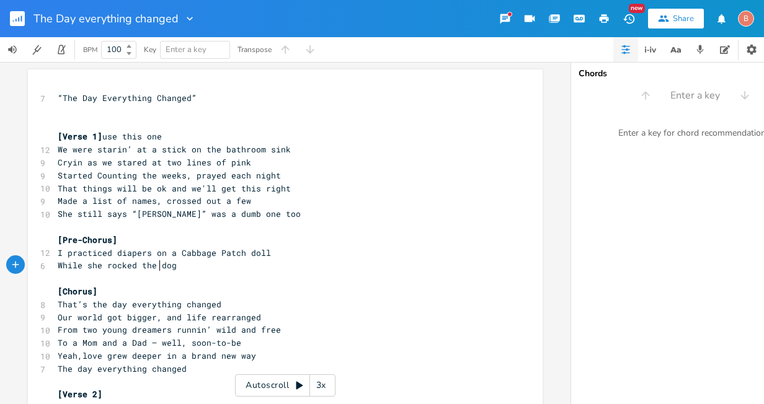
click at [55, 265] on pre "While she rocked the dog" at bounding box center [279, 265] width 448 height 13
type textarea "She read Love you Forever"
click at [275, 265] on span "She read Love you Forever While she rocked the dog" at bounding box center [231, 265] width 347 height 11
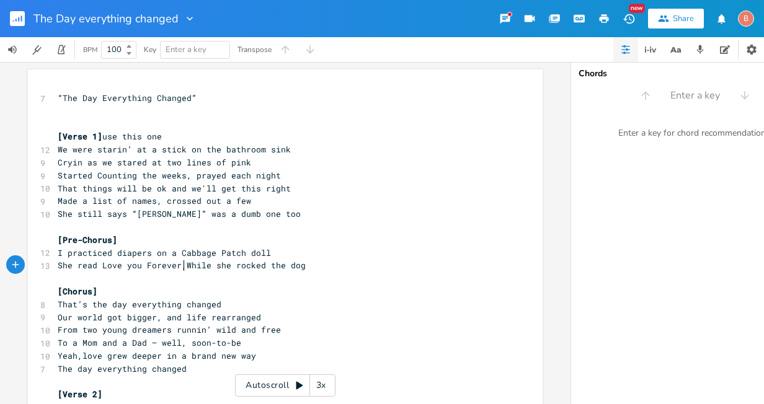
type textarea ","
click at [164, 136] on pre "[Verse 1] use this one" at bounding box center [279, 136] width 448 height 13
click at [61, 112] on pre "​" at bounding box center [279, 111] width 448 height 13
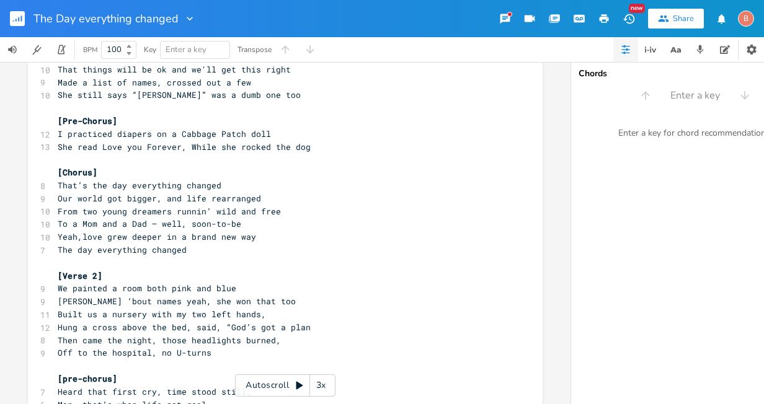
scroll to position [124, 0]
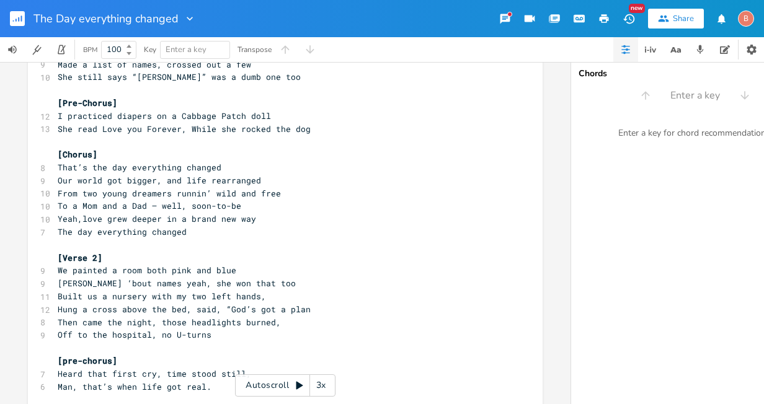
click at [92, 285] on span "[PERSON_NAME] ‘bout names yeah, she won that too" at bounding box center [177, 283] width 238 height 11
click at [258, 300] on pre "Built us a nursery with my two left hands," at bounding box center [279, 296] width 448 height 13
click at [141, 309] on span "Hung a cross above the bed, said, “God’s got a plan" at bounding box center [184, 309] width 253 height 11
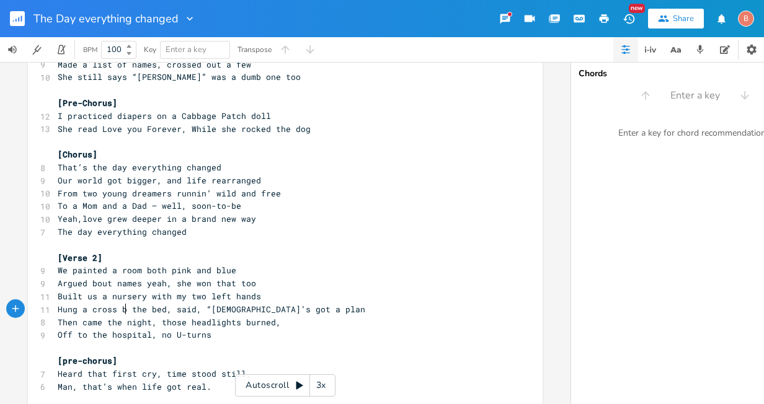
type textarea "by"
click at [201, 309] on span "Hung a cross by the bed, said, “[DEMOGRAPHIC_DATA]’s got a plan" at bounding box center [214, 309] width 313 height 11
type textarea "that said"
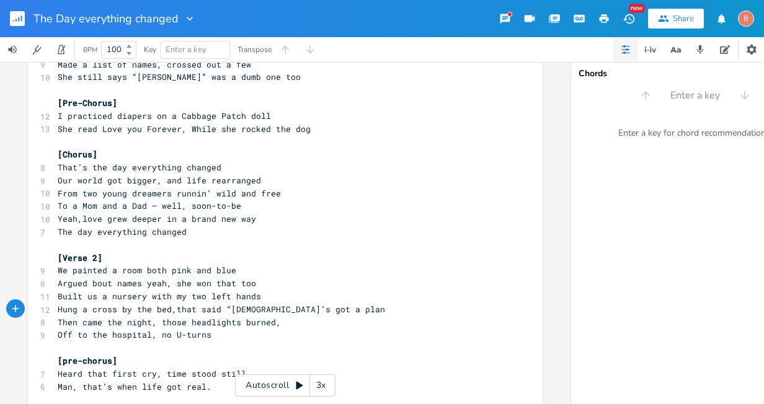
click at [223, 310] on span "Hung a cross by the bed,that said “[DEMOGRAPHIC_DATA]’s got a plan" at bounding box center [221, 309] width 327 height 11
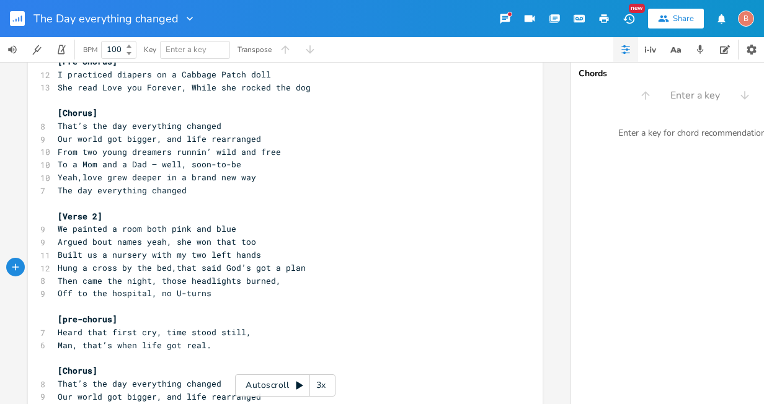
scroll to position [186, 0]
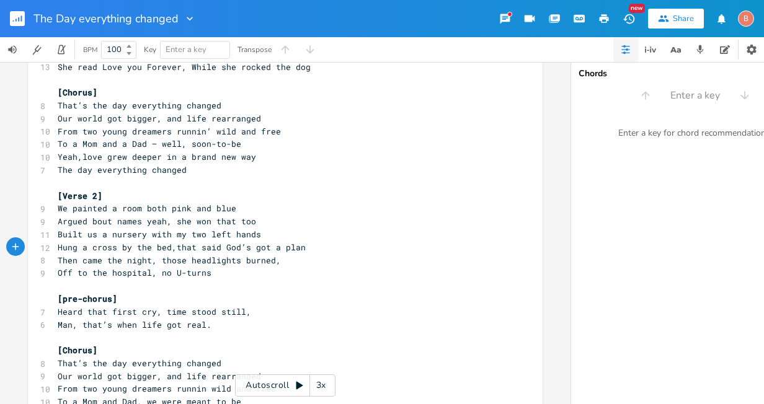
click at [209, 276] on pre "Off to the hospital, no U-turns" at bounding box center [279, 273] width 448 height 13
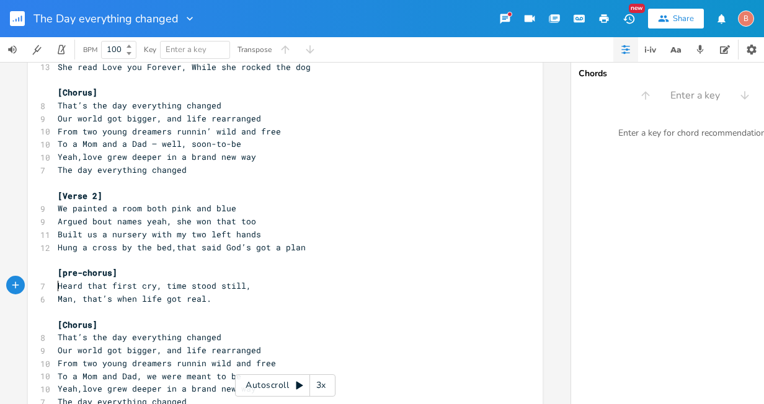
click at [58, 287] on span "Heard that first cry, time stood still," at bounding box center [154, 285] width 193 height 11
type textarea "When we"
click at [98, 288] on span "When we Heard that first cry, time stood still," at bounding box center [174, 285] width 233 height 11
type textarea "h"
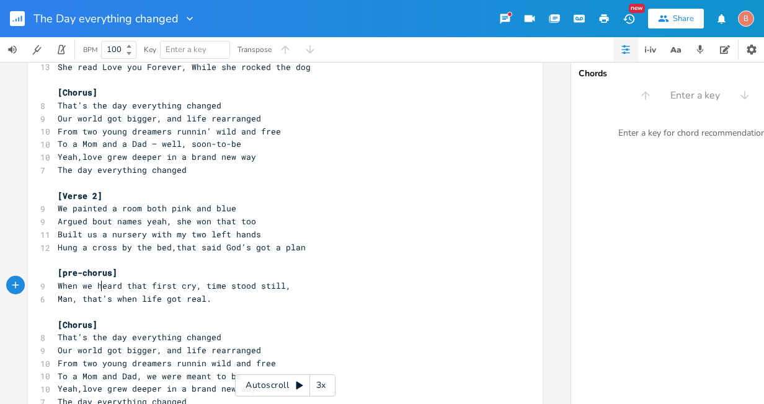
scroll to position [0, 5]
click at [79, 298] on span "Man, that’s when life got real." at bounding box center [135, 298] width 154 height 11
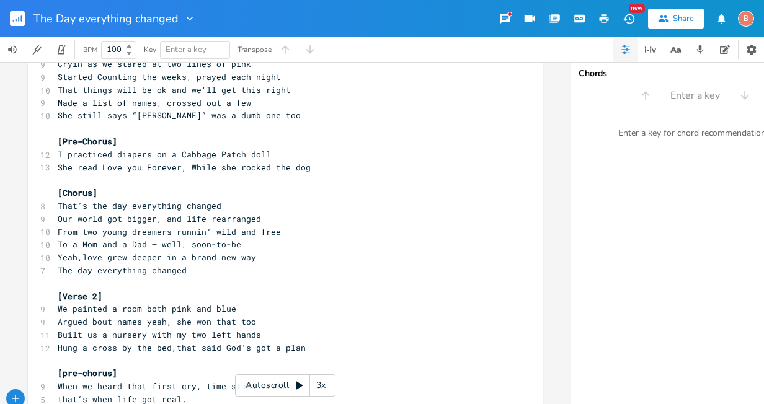
scroll to position [62, 0]
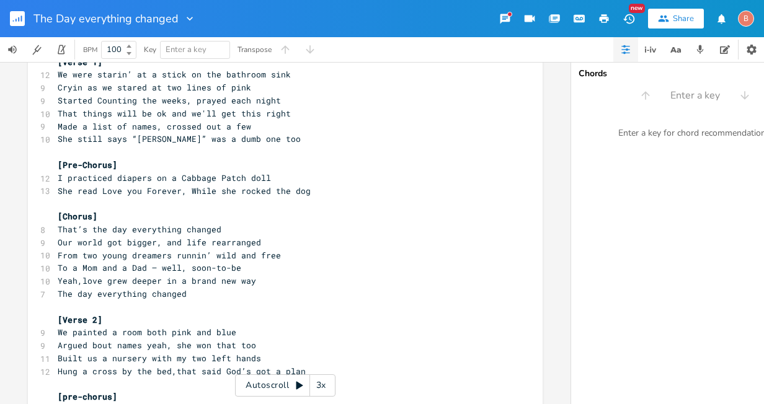
click at [68, 192] on span "She read Love you Forever, While she rocked the dog" at bounding box center [184, 190] width 253 height 11
type textarea "'d"
click at [344, 203] on pre "​" at bounding box center [279, 203] width 448 height 13
click at [270, 191] on span "She'd read Love you Forever, While she rocked the dog" at bounding box center [189, 190] width 263 height 11
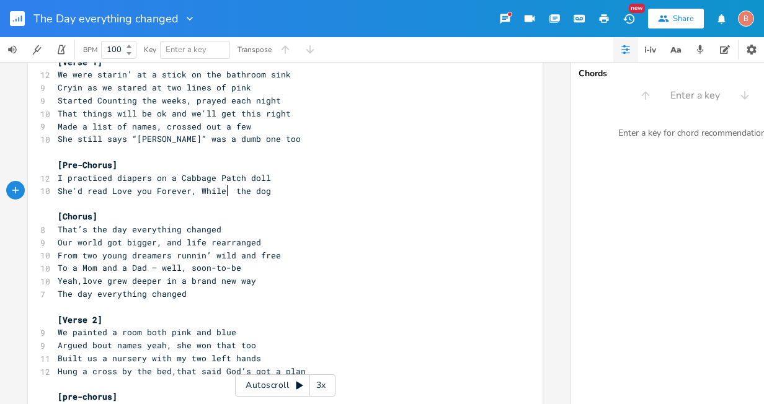
scroll to position [0, 2]
type textarea "hol"
type textarea "as she rocked"
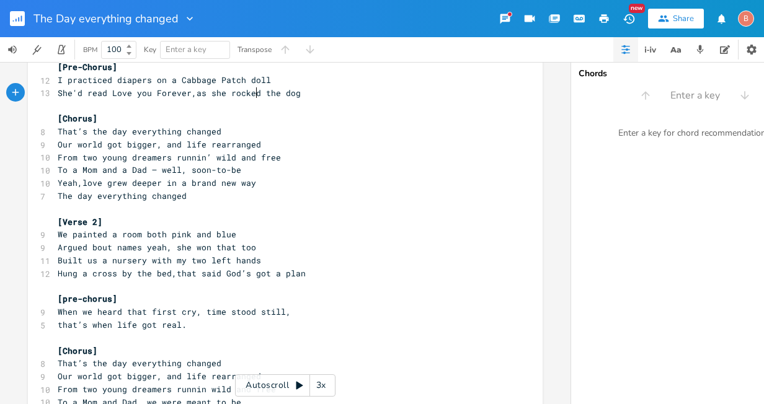
scroll to position [186, 0]
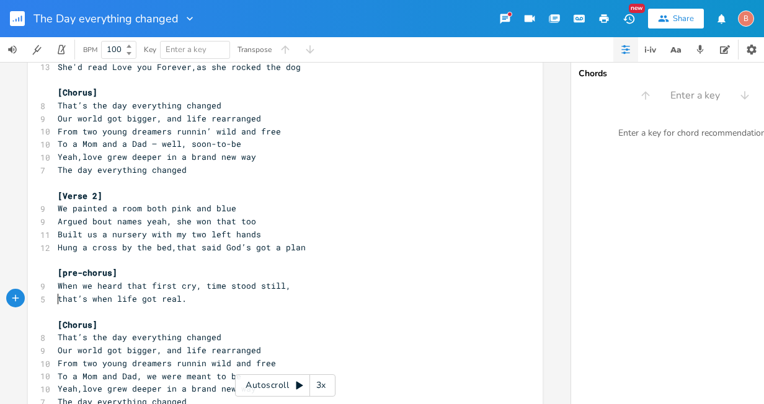
click at [58, 300] on span "that’s when life got real." at bounding box center [122, 298] width 129 height 11
type textarea "And when she held him close,"
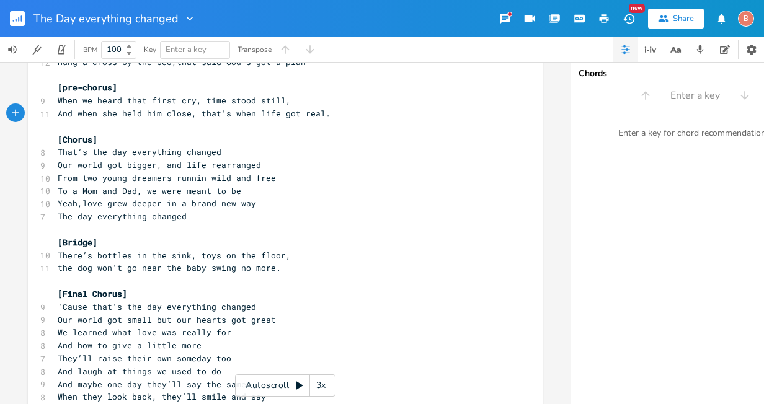
scroll to position [372, 0]
click at [198, 166] on span "Our world got bigger, and life rearranged" at bounding box center [159, 164] width 203 height 11
click at [74, 190] on span "To a Mom and Dad, we were meant to be" at bounding box center [150, 190] width 184 height 11
type textarea "this"
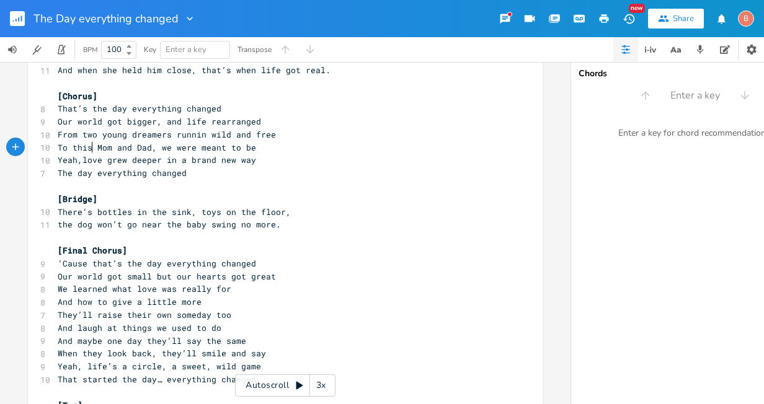
scroll to position [434, 0]
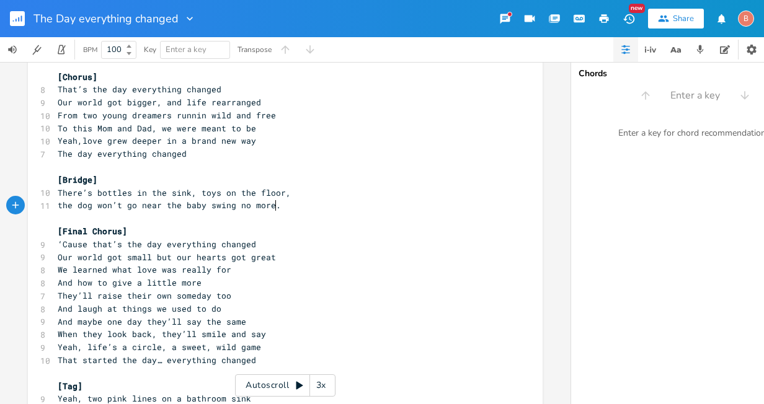
click at [270, 208] on span "the dog won’t go near the baby swing no more." at bounding box center [169, 205] width 223 height 11
click at [282, 193] on pre "There’s bottles in the sink, toys on the floor," at bounding box center [279, 193] width 448 height 13
click at [270, 211] on pre "the dog won’t go near the baby swing no more" at bounding box center [279, 205] width 448 height 13
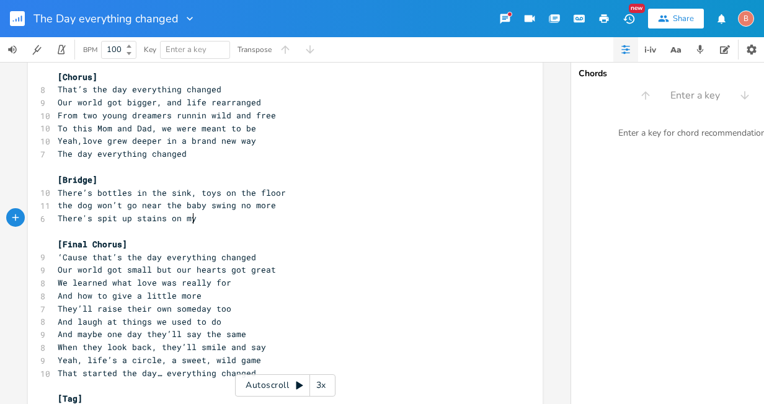
scroll to position [0, 105]
type textarea "There's spit up stains on my old ball hat"
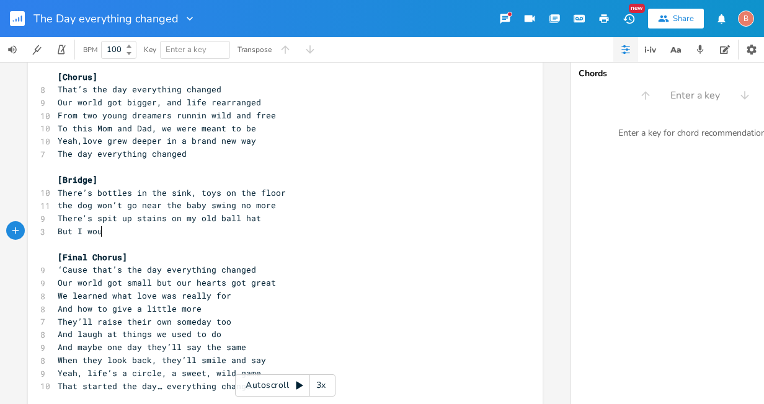
scroll to position [0, 37]
type textarea "But I wouldn"
type textarea "'nt change a thing about all that"
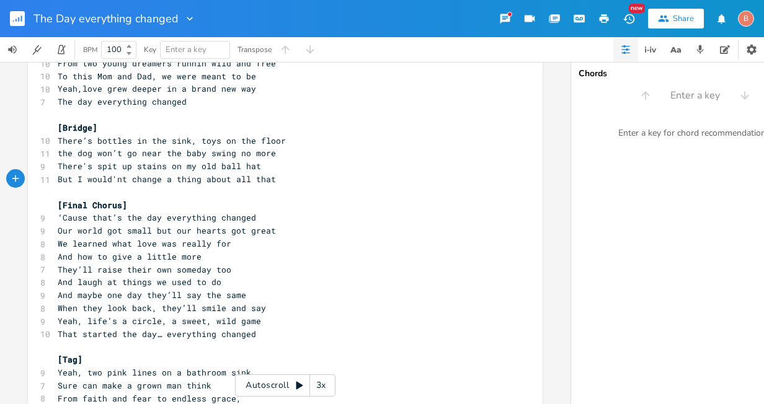
scroll to position [496, 0]
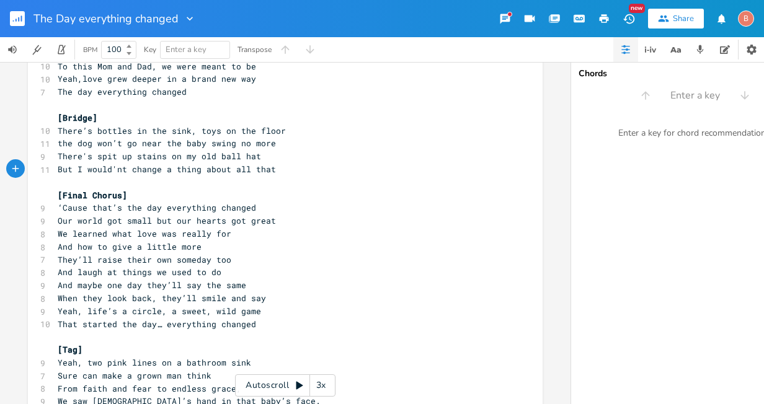
click at [159, 211] on span "‘Cause that’s the day everything changed" at bounding box center [157, 207] width 198 height 11
type textarea "someday"
click at [176, 213] on span "‘Cause someday everything changed" at bounding box center [140, 207] width 164 height 11
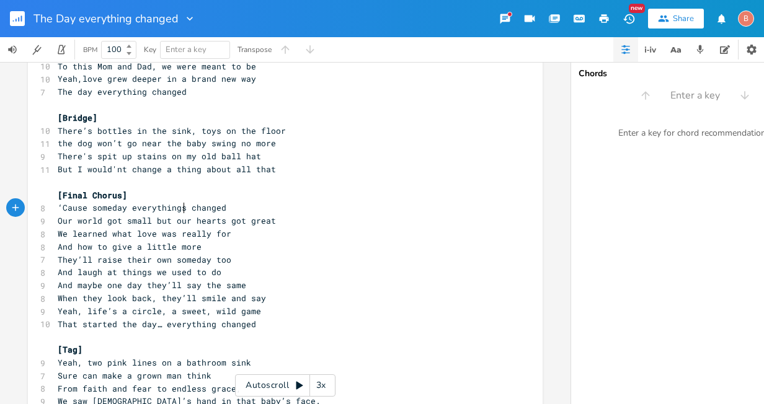
scroll to position [0, 4]
type textarea "s gonna"
click at [247, 208] on span "‘Cause someday everythings gonna changed" at bounding box center [157, 207] width 198 height 11
click at [117, 222] on span "Our world got small but our hearts got great" at bounding box center [167, 220] width 218 height 11
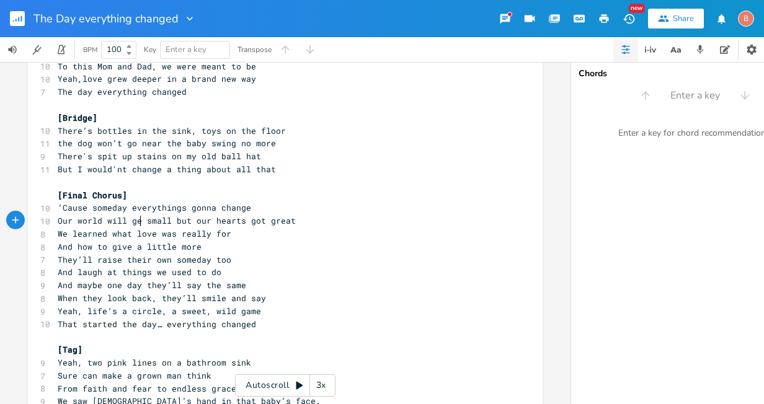
type textarea "will get"
click at [290, 228] on pre "We learned what love was really for" at bounding box center [279, 234] width 448 height 13
type textarea "when he moves away"
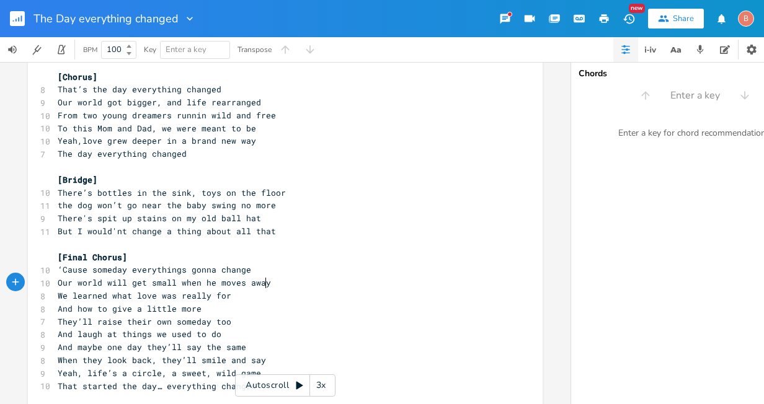
scroll to position [496, 0]
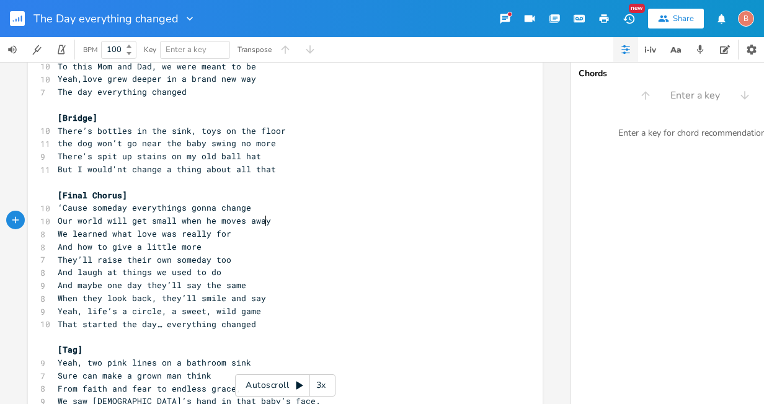
click at [226, 238] on pre "We learned what love was really for" at bounding box center [279, 234] width 448 height 13
click at [198, 246] on pre "And how to give a little more" at bounding box center [279, 247] width 448 height 13
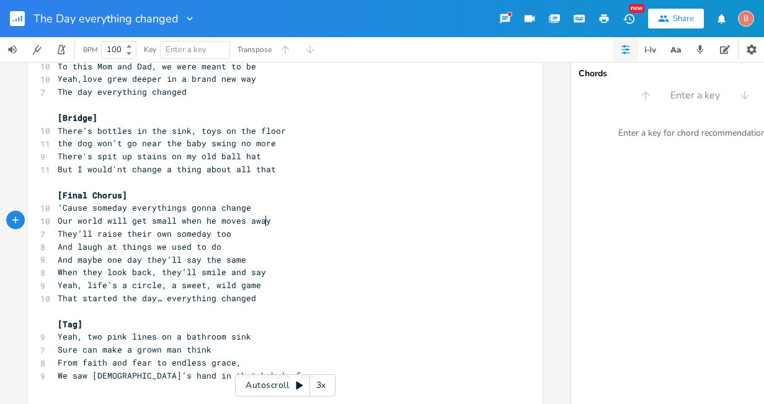
type textarea "y"
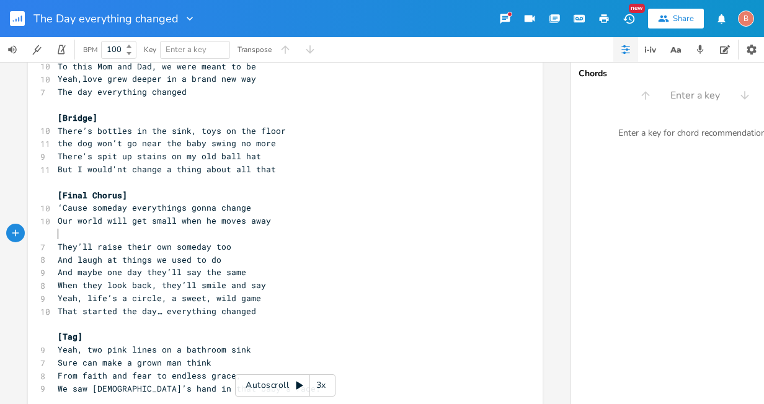
click at [59, 234] on pre "​" at bounding box center [279, 234] width 448 height 13
type textarea "​"
paste textarea
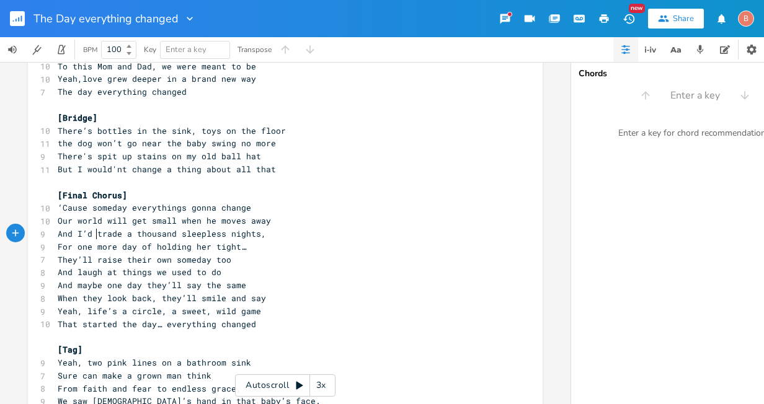
click at [91, 236] on span "And I’d trade a thousand sleepless nights," at bounding box center [162, 233] width 208 height 11
type textarea "Youi'll"
type textarea "'ll"
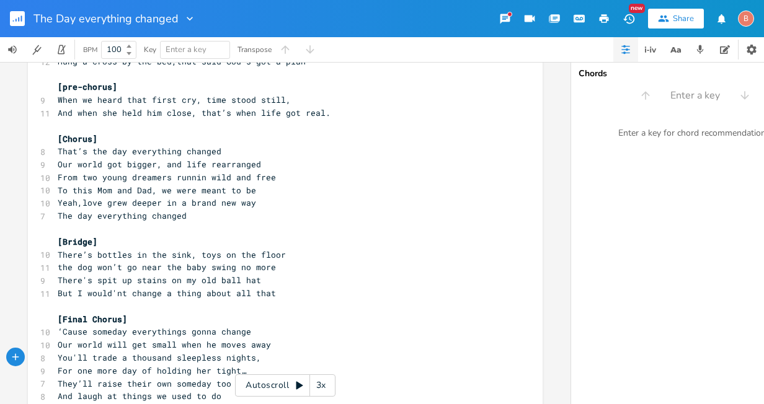
scroll to position [434, 0]
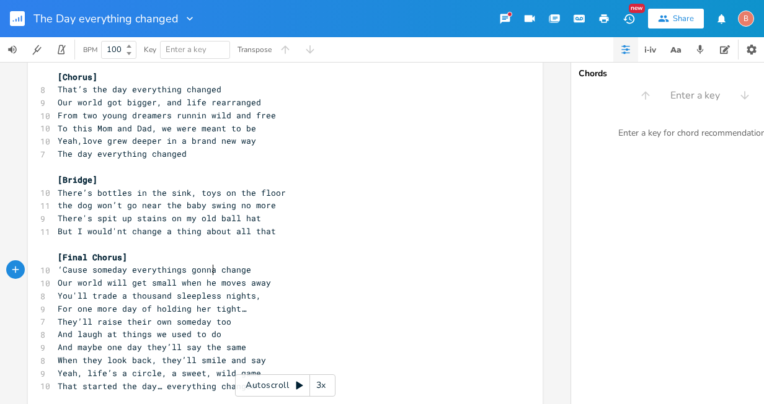
click at [207, 271] on span "‘Cause someday everythings gonna change" at bounding box center [154, 269] width 193 height 11
type textarea "There will come a day, everything will"
click at [71, 283] on span "Our world will get small when he moves away" at bounding box center [164, 282] width 213 height 11
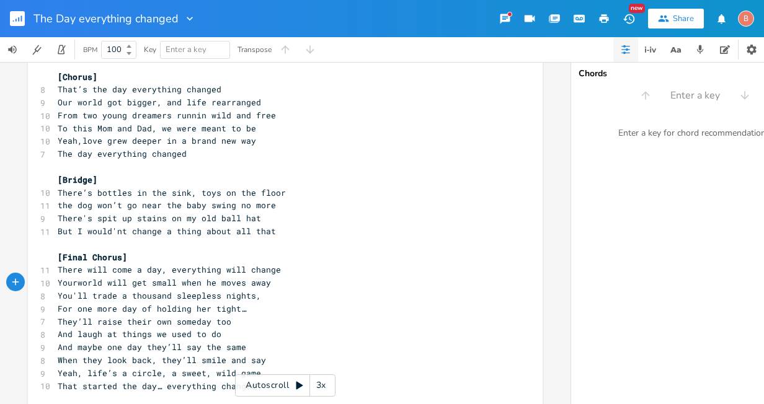
type textarea "Your"
click at [131, 285] on span "Your world will get small when he moves away" at bounding box center [167, 282] width 218 height 11
click at [127, 283] on span "Your world get small when he moves away" at bounding box center [154, 282] width 193 height 11
type textarea "seems"
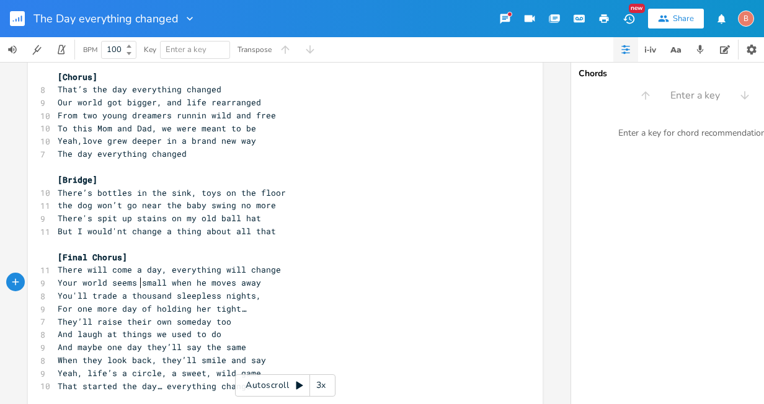
scroll to position [0, 25]
click at [159, 284] on span "Your world seems small when he moves away" at bounding box center [159, 282] width 203 height 11
type textarea "er"
click at [208, 286] on span "Your world seems smaller when he moves away" at bounding box center [164, 282] width 213 height 11
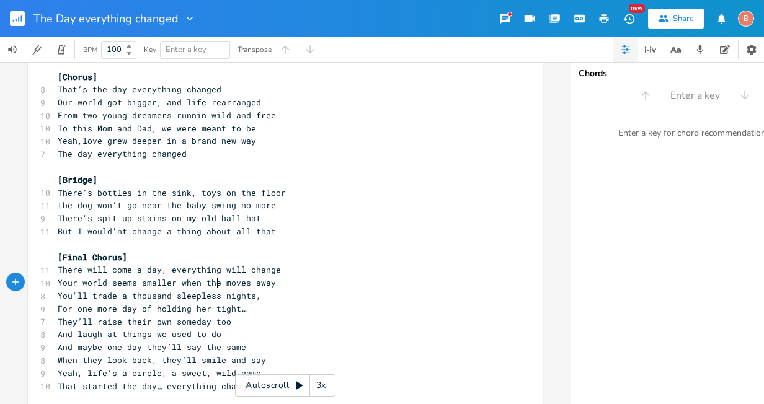
scroll to position [0, 16]
type textarea "they"
click at [248, 287] on span "Your world seems smaller when they moves away" at bounding box center [169, 282] width 223 height 11
click at [202, 311] on span "For one more day of holding her tight…" at bounding box center [152, 308] width 189 height 11
type textarea "them"
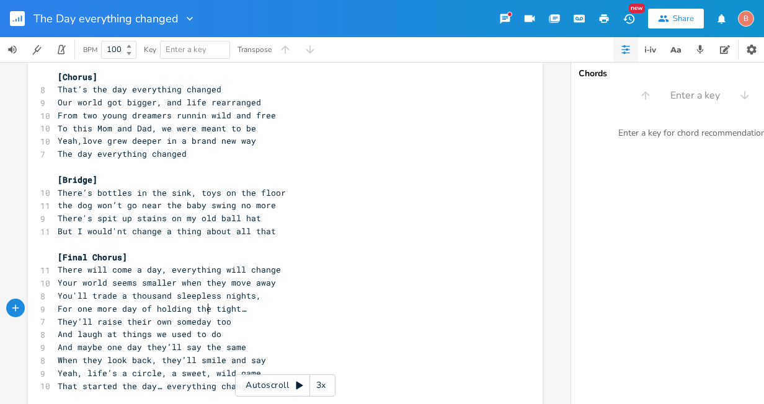
scroll to position [0, 19]
click at [253, 298] on pre "You'll trade a thousand sleepless nights," at bounding box center [279, 296] width 448 height 13
click at [245, 314] on pre "For one more day of holding them tight…" at bounding box center [279, 309] width 448 height 13
click at [218, 338] on pre "And laugh at things we used to do" at bounding box center [279, 334] width 448 height 13
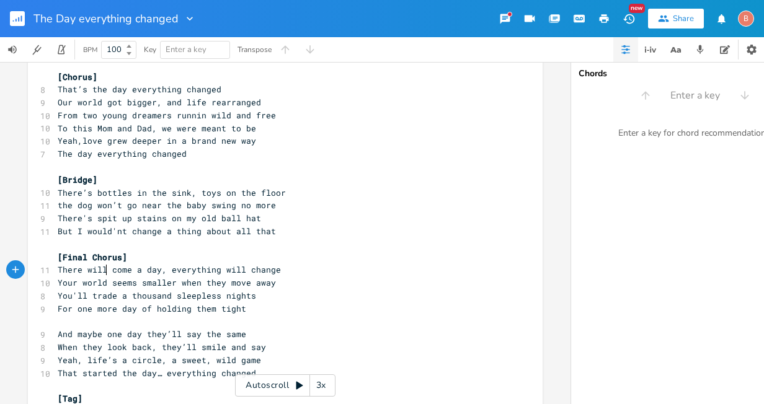
click at [102, 271] on span "There will come a day, everything will change" at bounding box center [169, 269] width 223 height 11
click at [105, 273] on span "There come a day, everything will change" at bounding box center [157, 269] width 198 height 11
click at [103, 273] on span "There come a day, everything will change" at bounding box center [157, 269] width 198 height 11
type textarea "s"
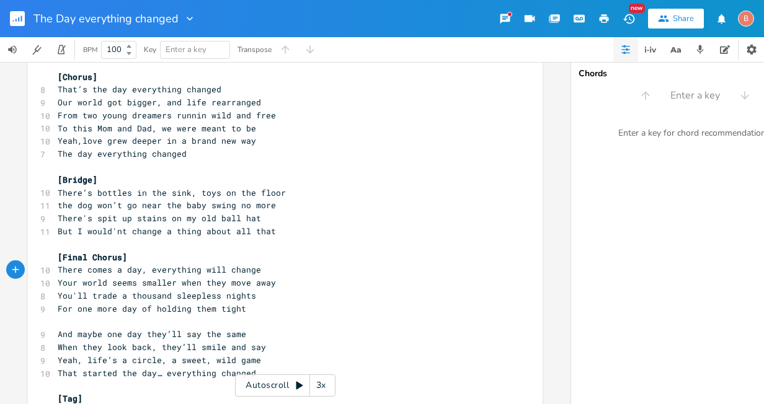
click at [74, 284] on span "Your world seems smaller when they move away" at bounding box center [167, 282] width 218 height 11
click at [241, 231] on span "But I would'nt change a thing about all that" at bounding box center [167, 231] width 218 height 11
click at [231, 232] on span "But I would'nt change a thing about that" at bounding box center [157, 231] width 198 height 11
click at [60, 287] on span "world seems smaller when they move away" at bounding box center [154, 282] width 193 height 11
click at [253, 271] on pre "There comes a day, everything will change" at bounding box center [279, 270] width 448 height 13
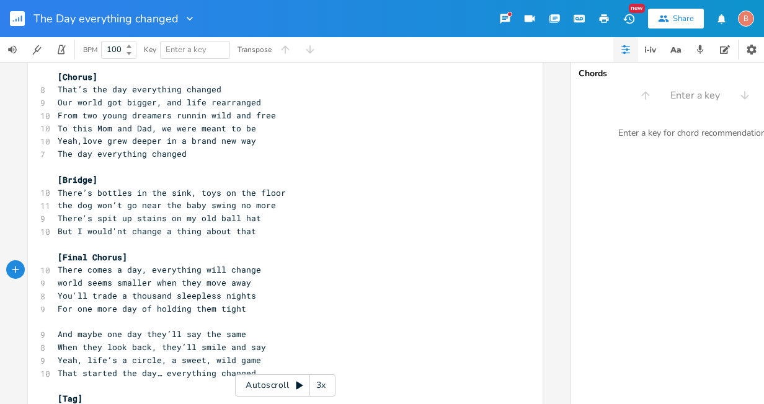
click at [58, 283] on span "world seems smaller when they move away" at bounding box center [154, 282] width 193 height 11
type textarea "Our"
click at [84, 297] on span "You'll trade a thousand sleepless nights" at bounding box center [157, 295] width 198 height 11
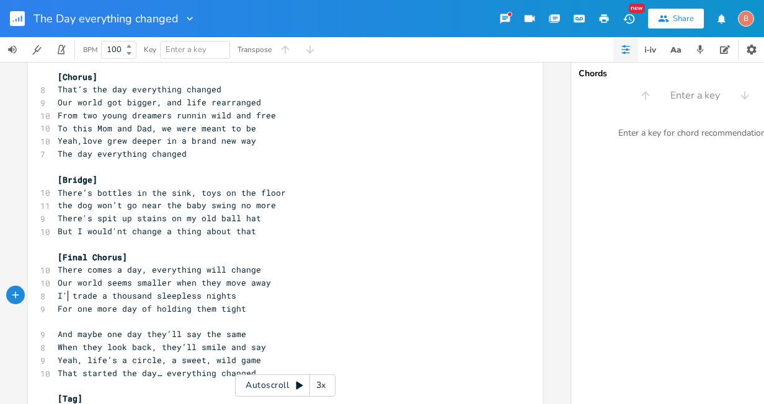
type textarea "I'd"
click at [305, 309] on pre "For one more day of holding them tight" at bounding box center [279, 309] width 448 height 13
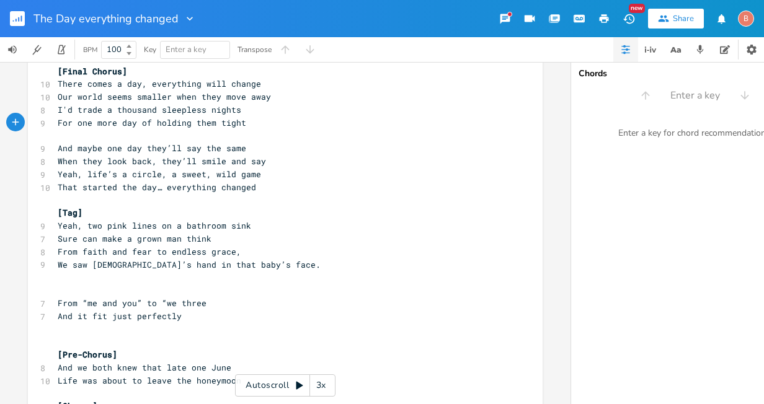
scroll to position [682, 0]
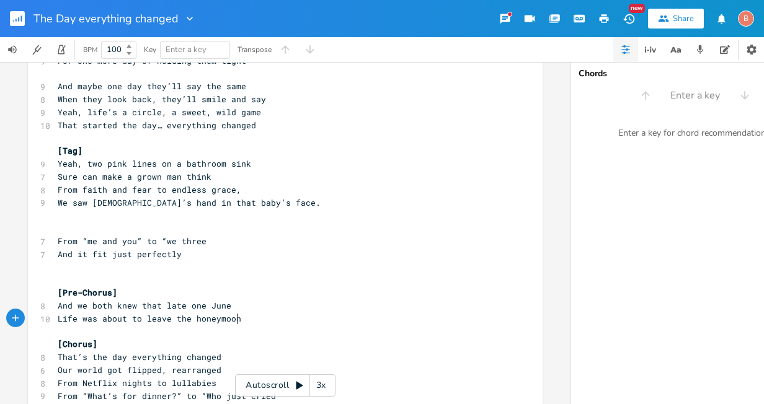
click at [241, 318] on pre "Life was about to leave the honeymoon" at bounding box center [279, 319] width 448 height 13
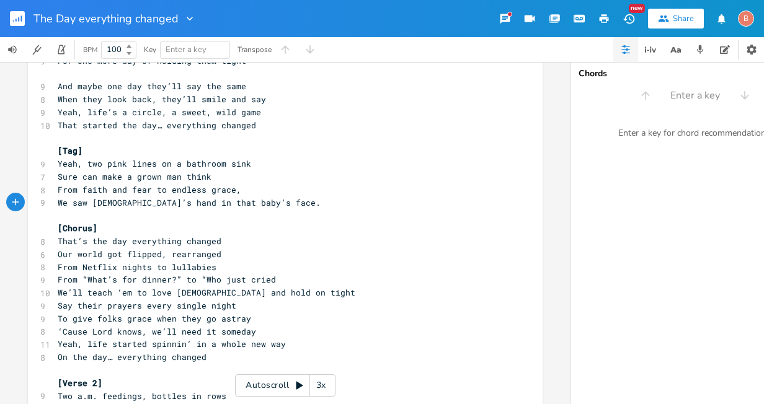
click at [201, 358] on pre "On the day… everything changed" at bounding box center [279, 357] width 448 height 13
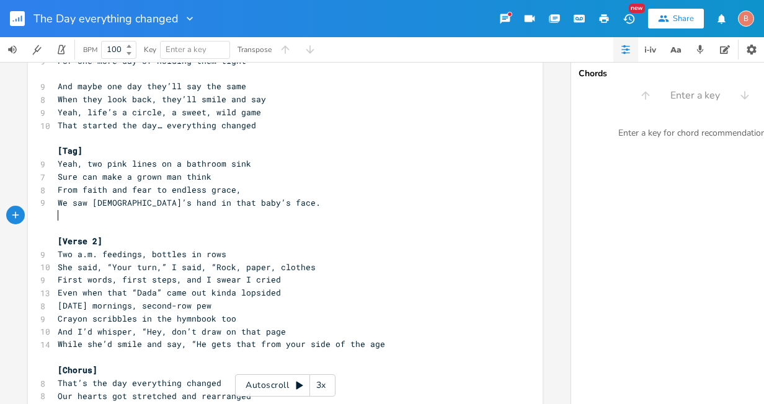
click at [375, 345] on pre "While she’d smile and say, “He gets that from your side of the age" at bounding box center [279, 344] width 448 height 13
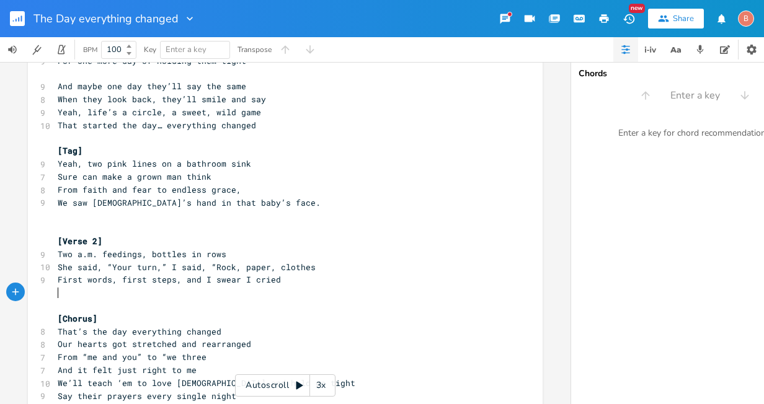
scroll to position [806, 0]
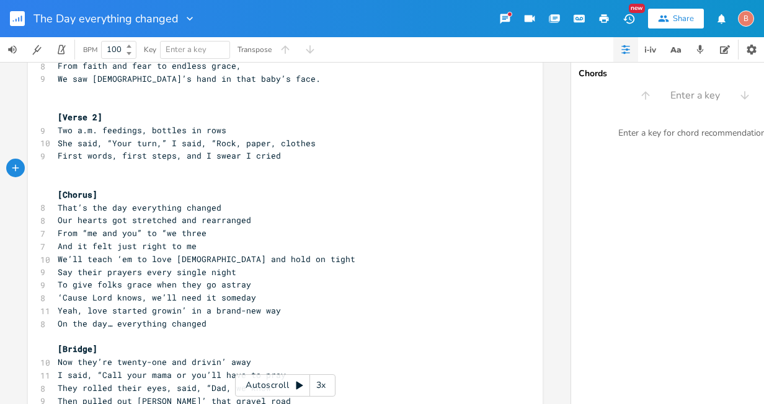
click at [201, 327] on pre "On the day… everything changed" at bounding box center [279, 324] width 448 height 13
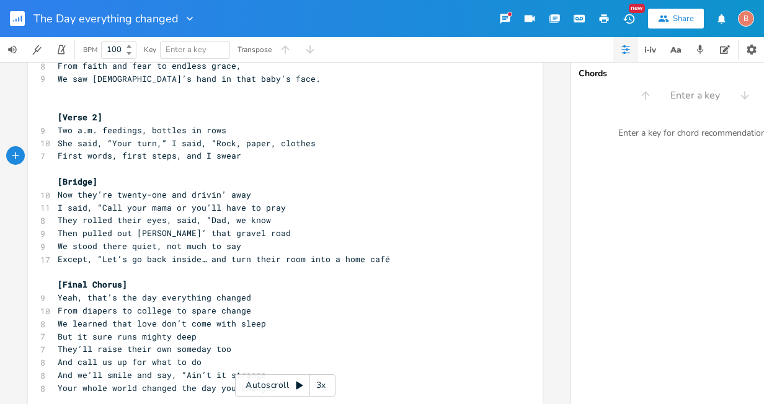
click at [380, 260] on pre "Except, “Let’s go back inside… and turn their room into a home café" at bounding box center [279, 259] width 448 height 13
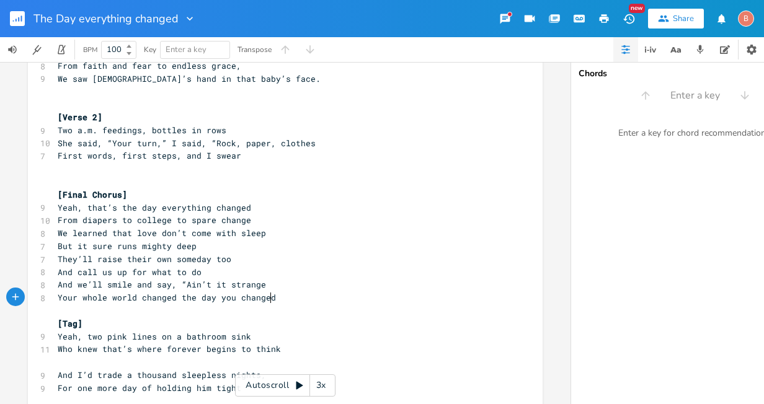
click at [267, 300] on pre "Your whole world changed the day you changed" at bounding box center [279, 297] width 448 height 13
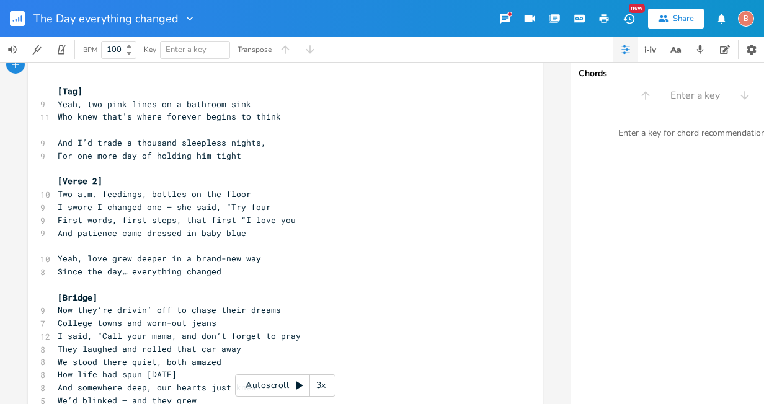
scroll to position [930, 0]
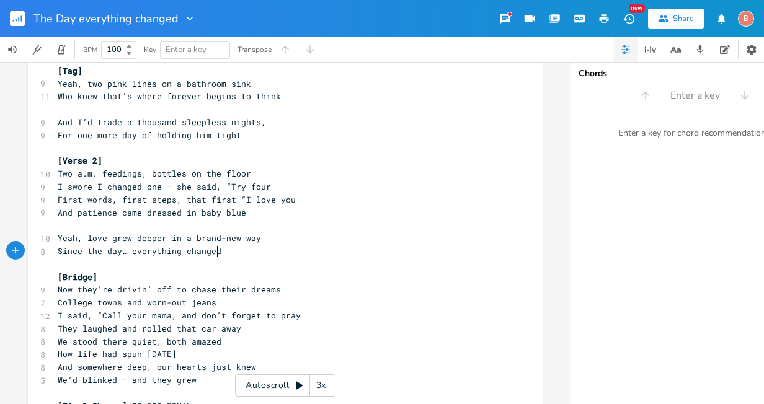
click at [218, 252] on pre "Since the day… everything changed" at bounding box center [279, 251] width 448 height 13
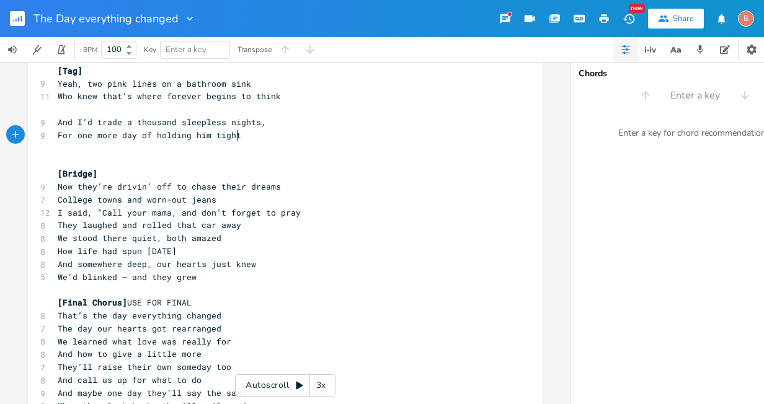
click at [239, 136] on pre "For one more day of holding him tight" at bounding box center [279, 135] width 448 height 13
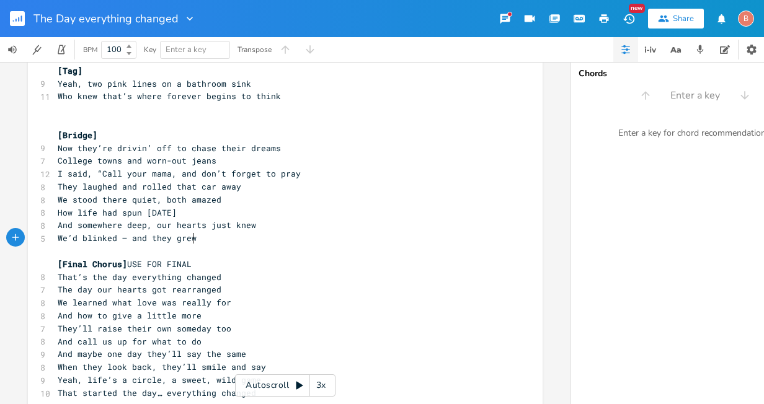
click at [193, 239] on pre "We’d blinked — and they grew" at bounding box center [279, 238] width 448 height 13
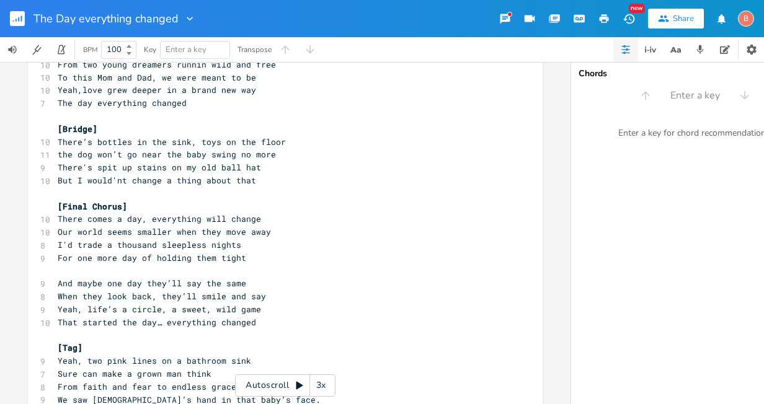
scroll to position [547, 0]
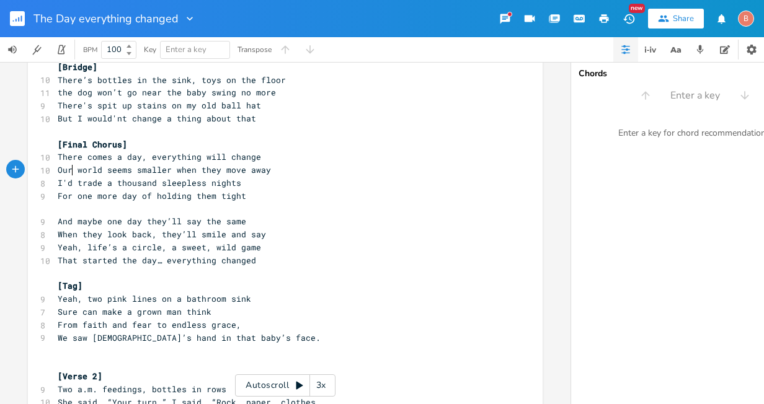
click at [67, 171] on span "Our world seems smaller when they move away" at bounding box center [164, 169] width 213 height 11
type textarea "The"
click at [73, 183] on span "I'd trade a thousand sleepless nights" at bounding box center [150, 182] width 184 height 11
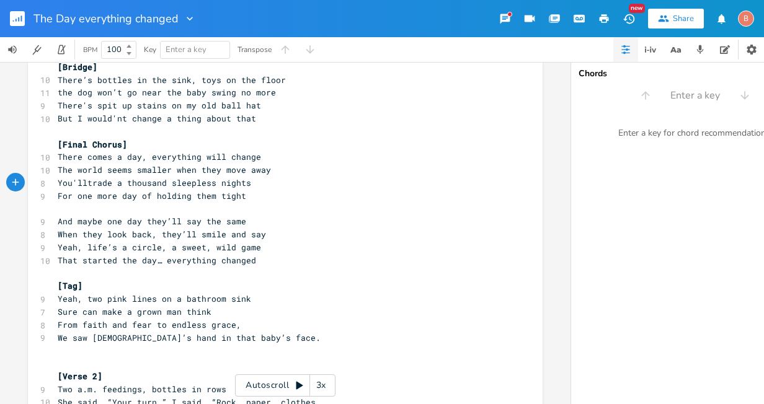
type textarea "You'll"
click at [260, 234] on pre "When they look back, they’ll smile and say" at bounding box center [279, 234] width 448 height 13
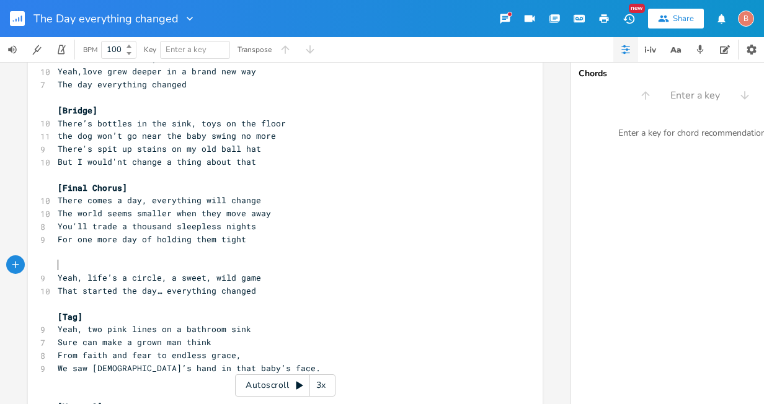
scroll to position [547, 0]
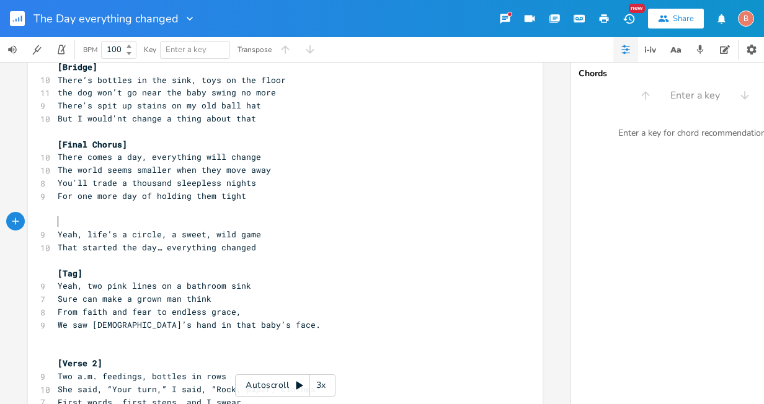
click at [254, 237] on pre "Yeah, life’s a circle, a sweet, wild game" at bounding box center [279, 234] width 448 height 13
type textarea "and someday they'll say"
click at [55, 209] on pre "​" at bounding box center [279, 209] width 448 height 13
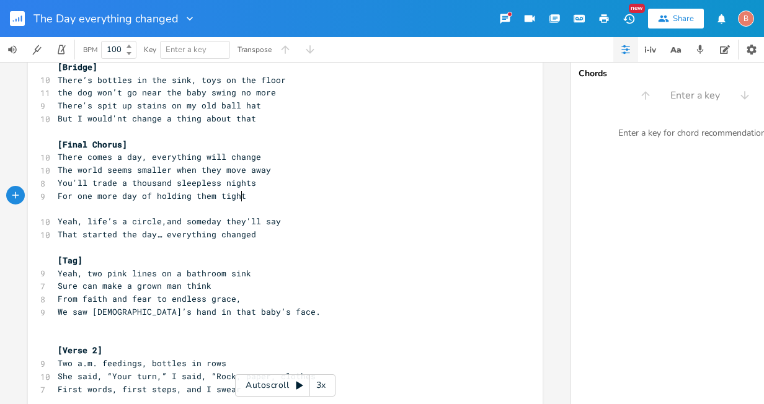
click at [60, 209] on pre "​" at bounding box center [279, 209] width 448 height 13
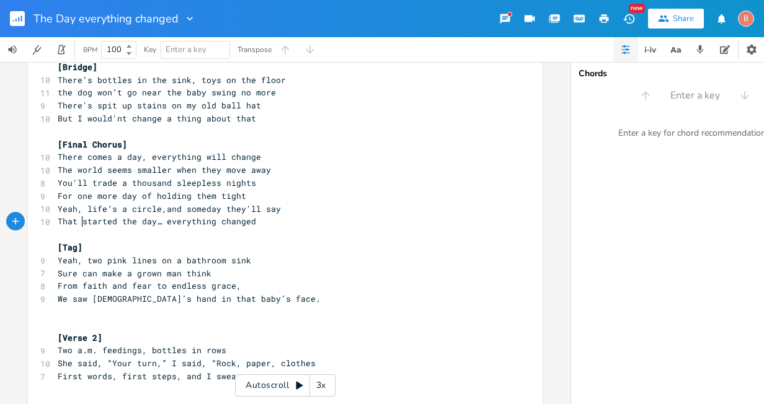
click at [76, 224] on span "That started the day… everything changed" at bounding box center [157, 221] width 198 height 11
type textarea "it"
click at [126, 222] on span "That it started the day… everything changed" at bounding box center [164, 221] width 213 height 11
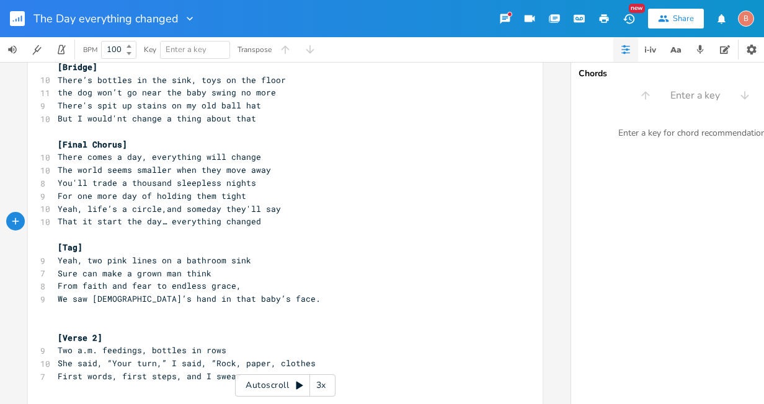
type textarea "s"
click at [169, 226] on span "That it starts the day… everything changed" at bounding box center [162, 221] width 208 height 11
click at [239, 302] on pre "We saw [DEMOGRAPHIC_DATA]’s hand in that baby’s face." at bounding box center [279, 299] width 448 height 13
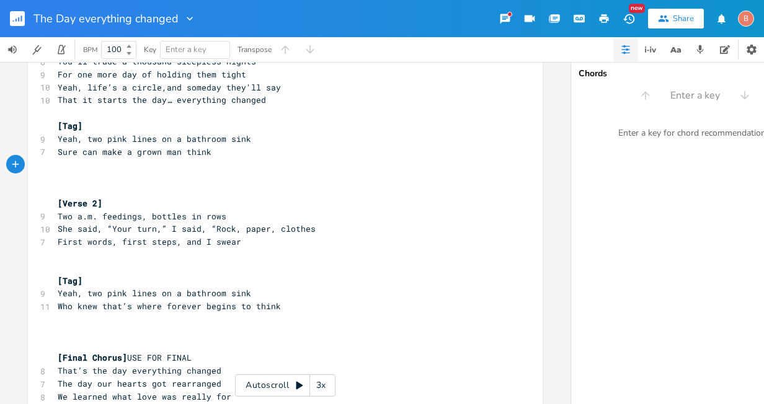
scroll to position [795, 0]
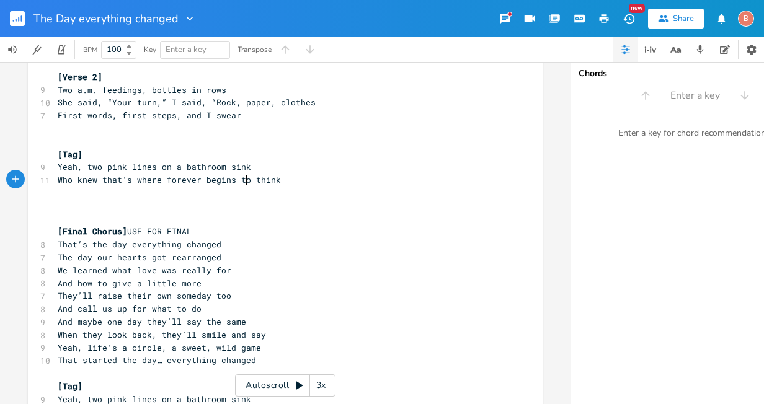
click at [245, 180] on span "Who knew that’s where forever begins to think" at bounding box center [169, 179] width 223 height 11
click at [272, 181] on pre "Who knew that’s where forever begins to think" at bounding box center [279, 180] width 448 height 13
type textarea "Can bring you way more than you'd ever think"
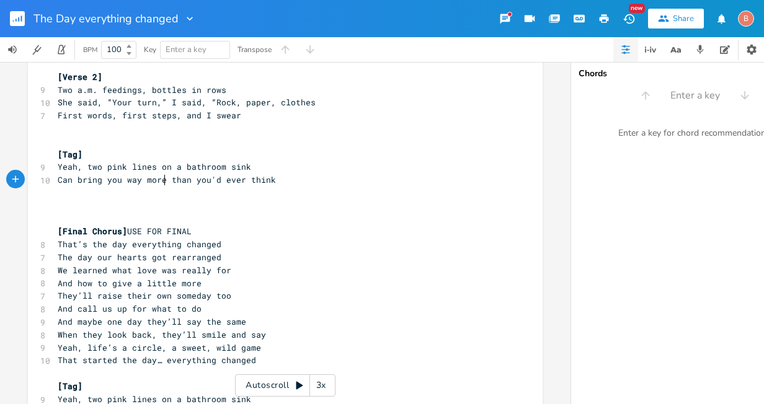
click at [160, 178] on span "Can bring you way more than you'd ever think" at bounding box center [167, 179] width 218 height 11
type textarea "L"
type textarea "love"
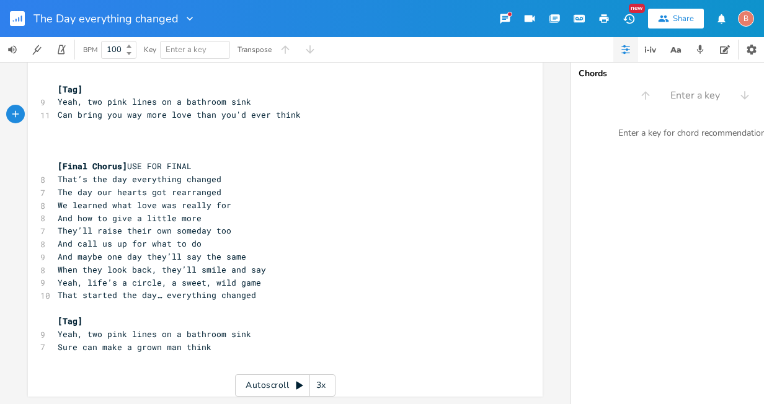
click at [213, 343] on pre "Sure can make a grown man think" at bounding box center [279, 347] width 448 height 13
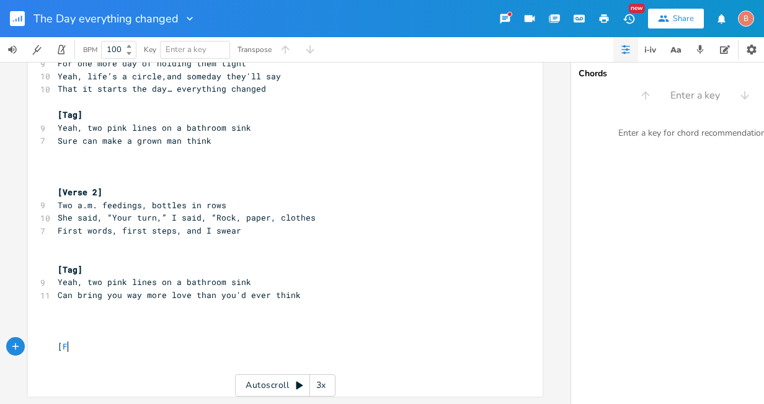
scroll to position [635, 0]
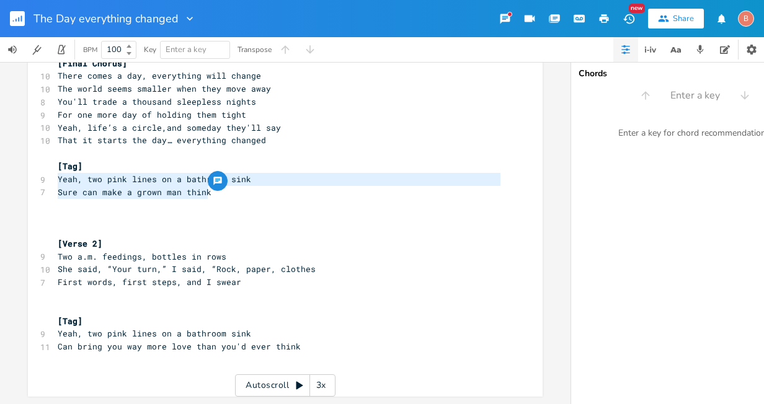
drag, startPoint x: 55, startPoint y: 174, endPoint x: 206, endPoint y: 189, distance: 152.1
type textarea "​"
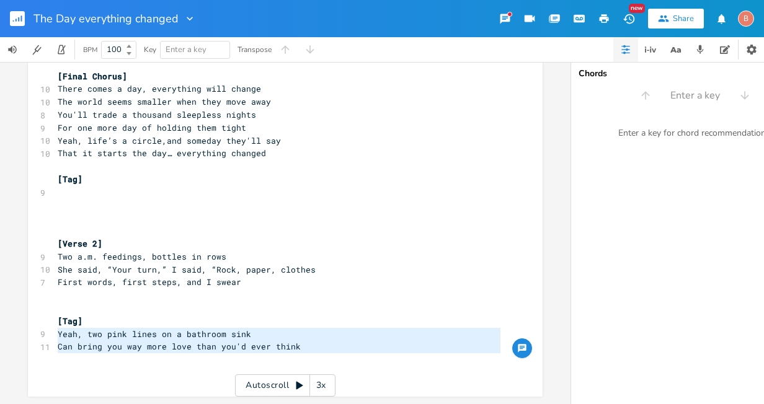
drag, startPoint x: 54, startPoint y: 329, endPoint x: 237, endPoint y: 350, distance: 184.2
type textarea "​Yeah, two pink lines on a bathroom sink Can bring you way more love than you'd…"
click at [57, 187] on pre "​" at bounding box center [279, 192] width 448 height 13
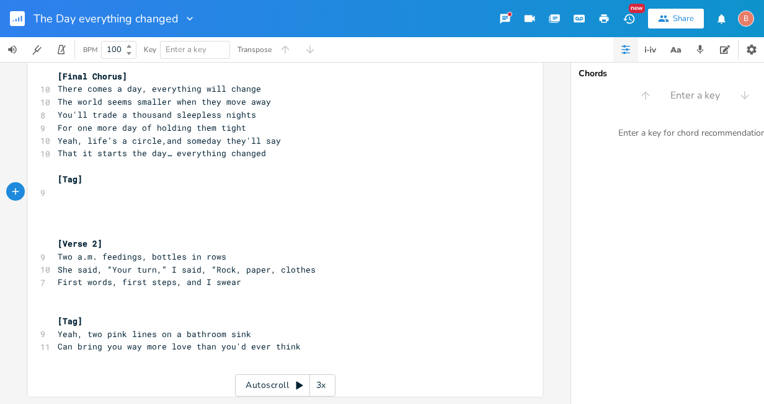
type textarea "​"
paste textarea
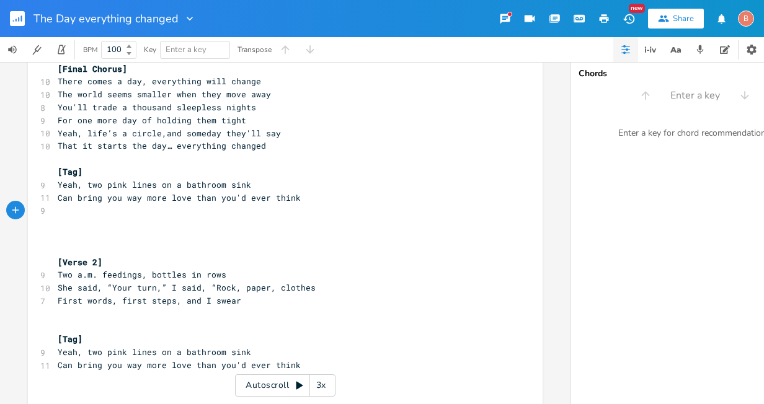
click at [291, 365] on pre "Can bring you way more love than you'd ever think" at bounding box center [279, 365] width 448 height 13
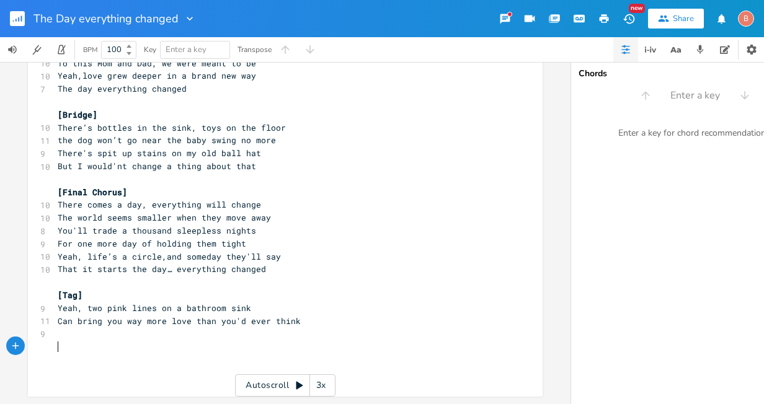
scroll to position [481, 0]
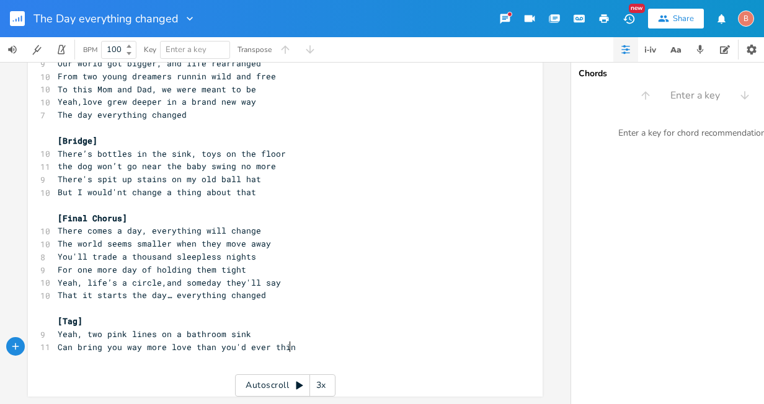
type textarea "think"
drag, startPoint x: 225, startPoint y: 186, endPoint x: 229, endPoint y: 195, distance: 9.4
click at [225, 187] on span "But I would'nt change a thing about that" at bounding box center [157, 192] width 198 height 11
type textarea "all"
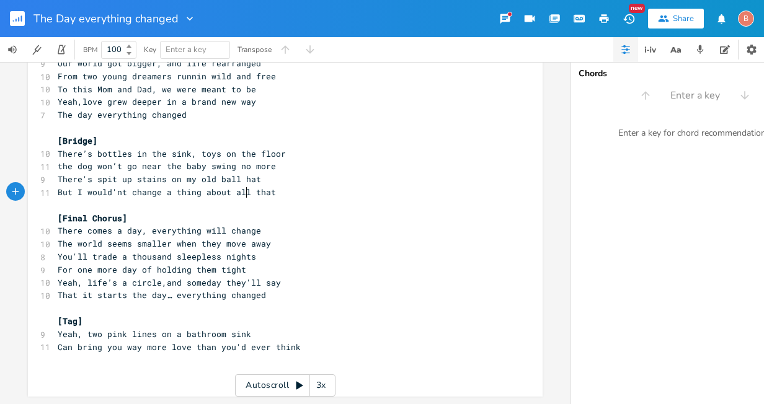
scroll to position [0, 11]
drag, startPoint x: 273, startPoint y: 184, endPoint x: 280, endPoint y: 193, distance: 12.0
click at [273, 186] on pre "But I would'nt change a thing about all that" at bounding box center [279, 192] width 448 height 13
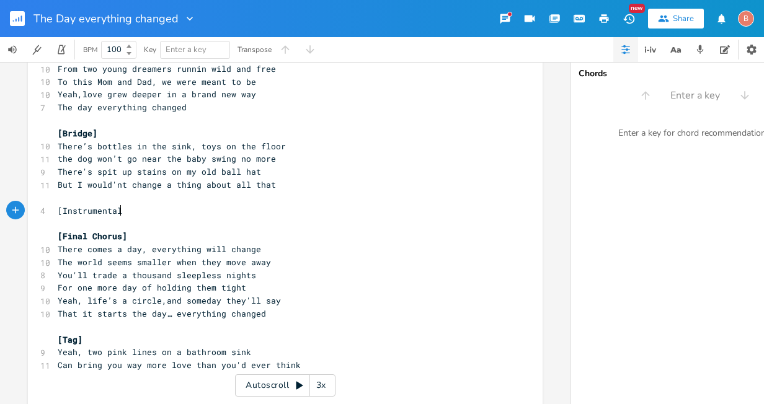
scroll to position [0, 51]
type textarea "[Instrumental: solo"
type textarea "guitar solo]"
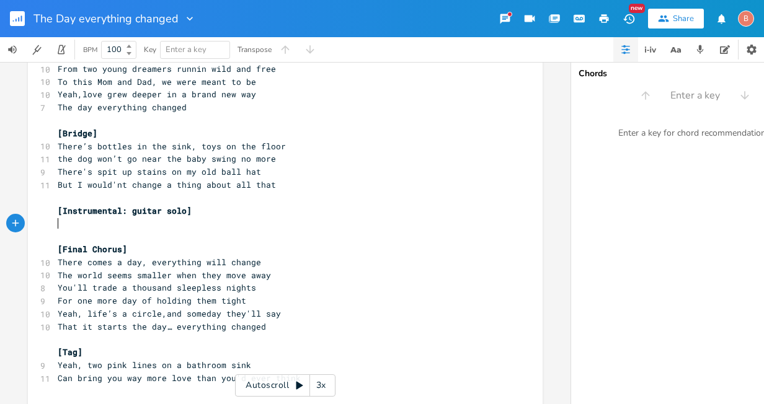
click at [115, 251] on span "[Final Chorus]" at bounding box center [92, 249] width 69 height 11
type textarea ";"
type textarea ":soft music"
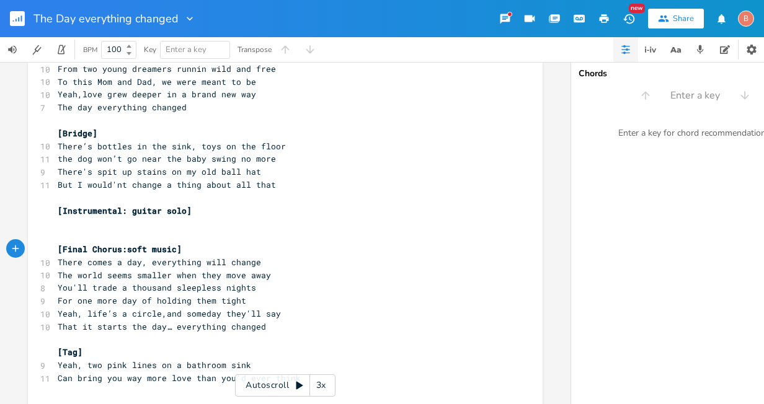
click at [86, 329] on span "That it starts the day… everything changed" at bounding box center [162, 326] width 208 height 11
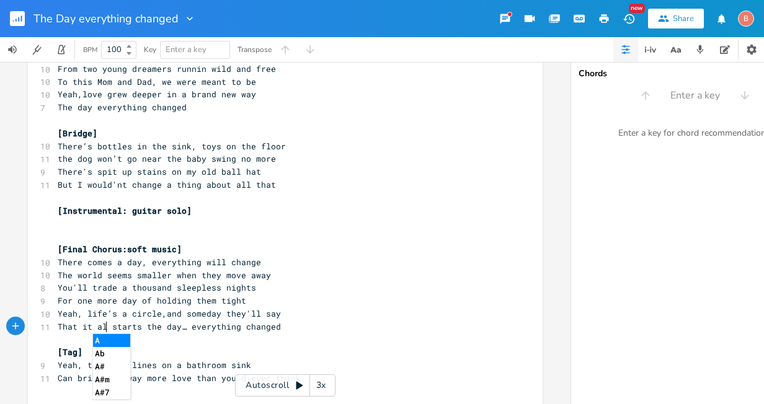
scroll to position [0, 11]
type textarea "all really"
click at [223, 330] on span "That it all really starts the day… everything changed" at bounding box center [189, 326] width 263 height 11
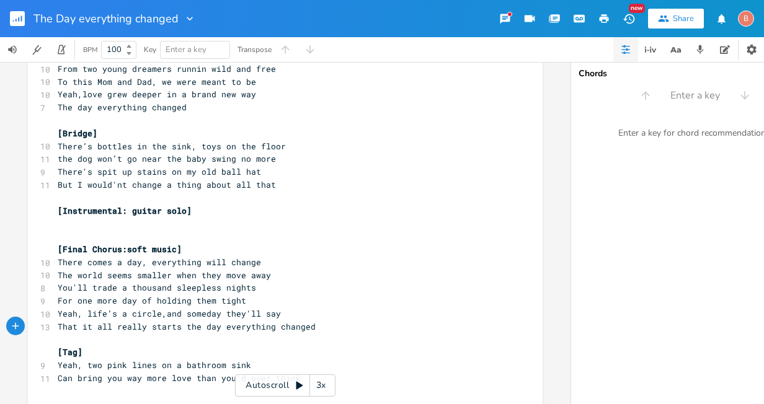
click at [173, 327] on span "That it all really starts the day everything changed" at bounding box center [187, 326] width 258 height 11
type textarea ","
click at [89, 329] on span "That it all really starts, the day everything changed" at bounding box center [189, 326] width 263 height 11
type textarea "'s"
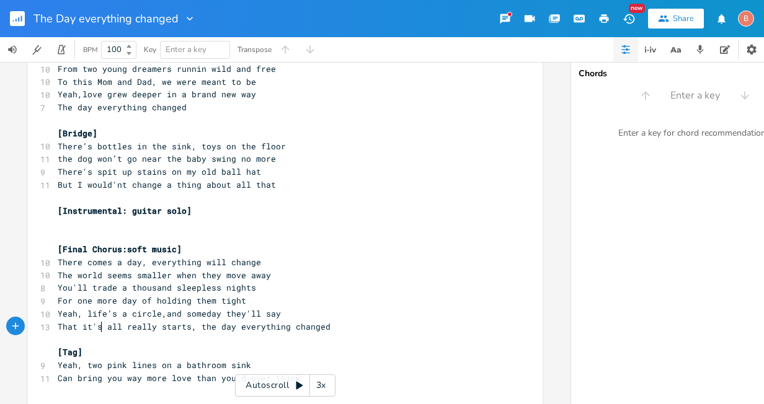
scroll to position [0, 5]
click at [152, 332] on pre "That it's all really starts, the day everything changed" at bounding box center [279, 327] width 448 height 13
type textarea "gonna"
click at [181, 327] on span "That it's all gonna starts, the day everything changed" at bounding box center [192, 326] width 268 height 11
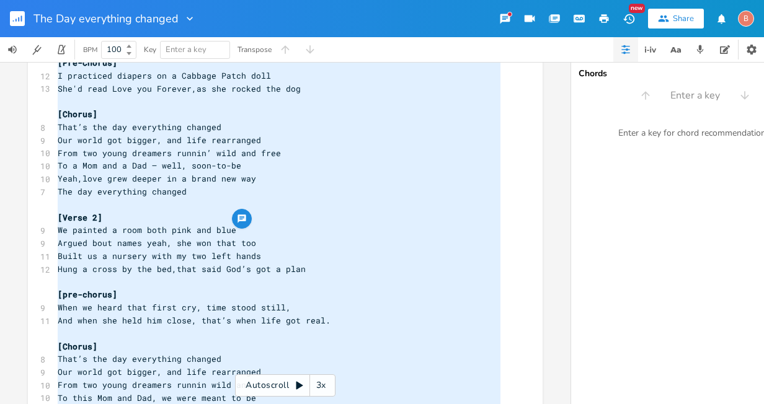
scroll to position [500, 0]
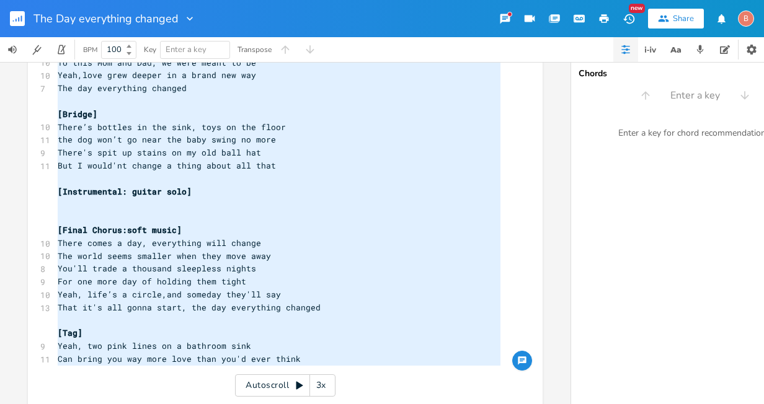
drag, startPoint x: 53, startPoint y: 124, endPoint x: 287, endPoint y: 373, distance: 341.4
click at [287, 375] on div "x 7 “The Day Everything Changed” ​ [Verse 1] 12 We were starin’ at a stick on t…" at bounding box center [285, 233] width 571 height 342
type textarea "[Lorem 3] Ip dolo sitame’ co a elits do eiu temporin utla Etdol ma al enimad mi…"
click at [383, 170] on pre "But I would'nt change a thing about all that" at bounding box center [279, 165] width 448 height 13
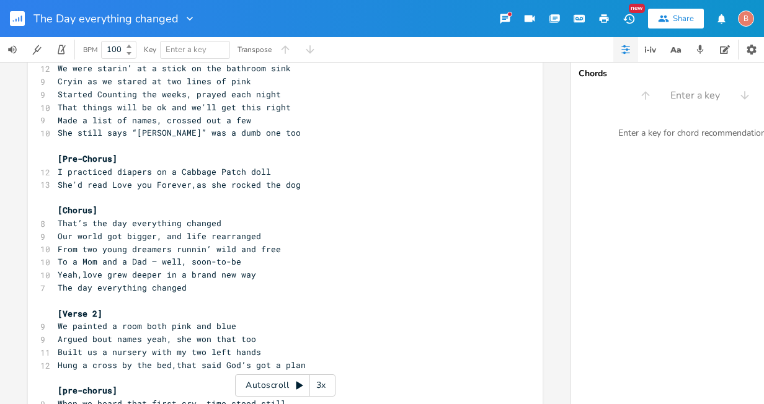
scroll to position [0, 0]
